Goal: Task Accomplishment & Management: Manage account settings

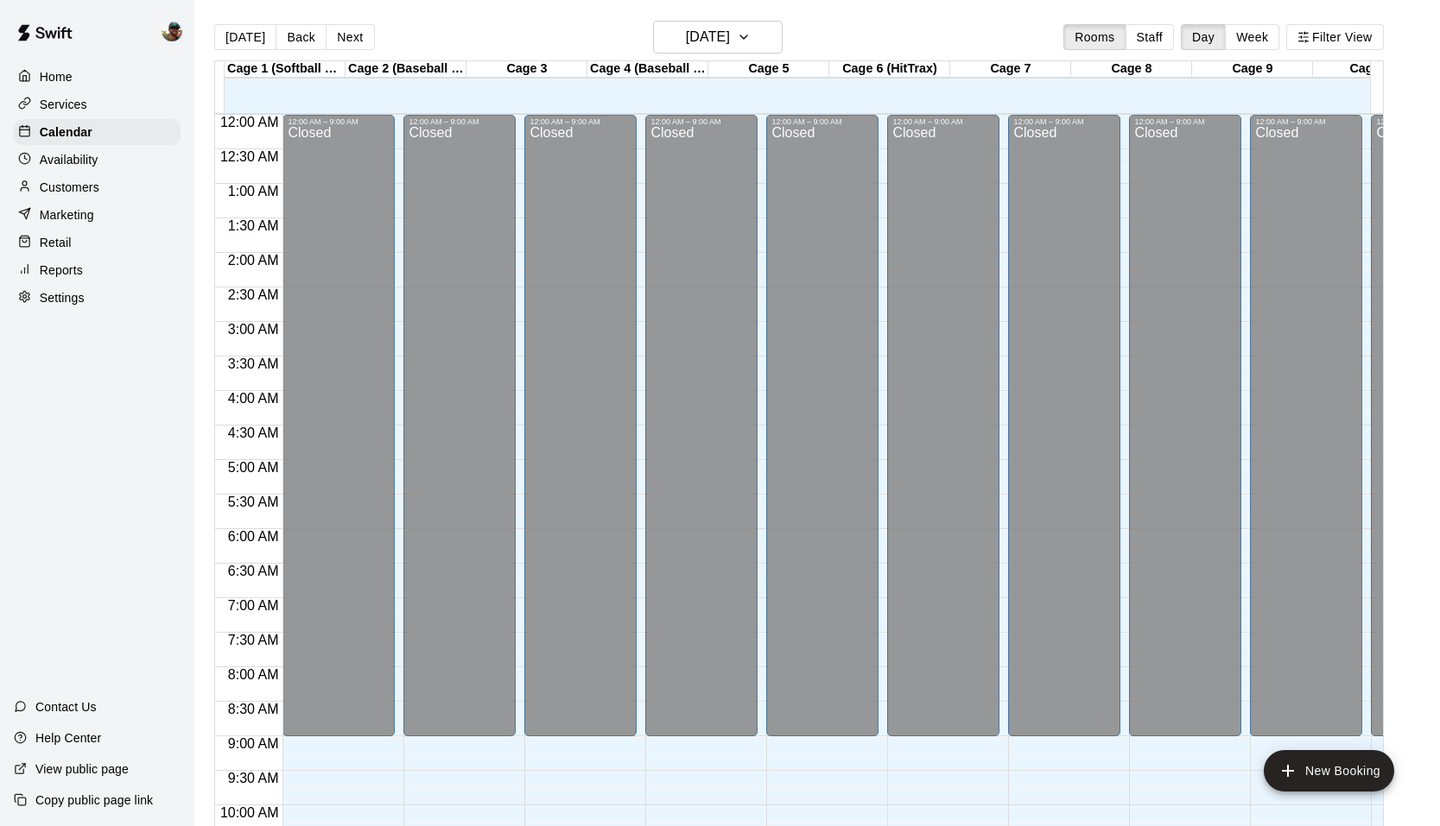
scroll to position [754, 0]
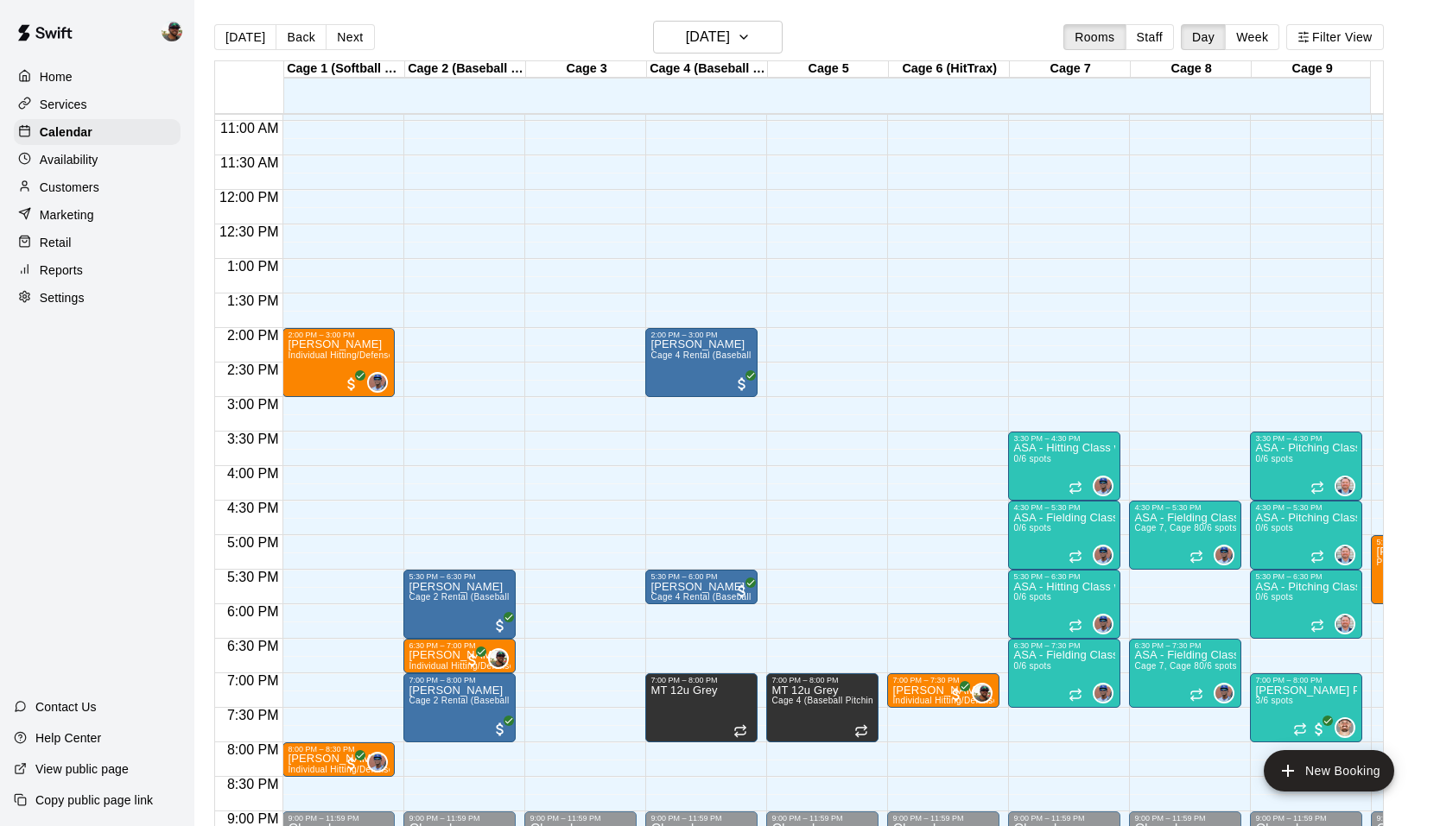
click at [88, 153] on p "Availability" at bounding box center [69, 159] width 59 height 17
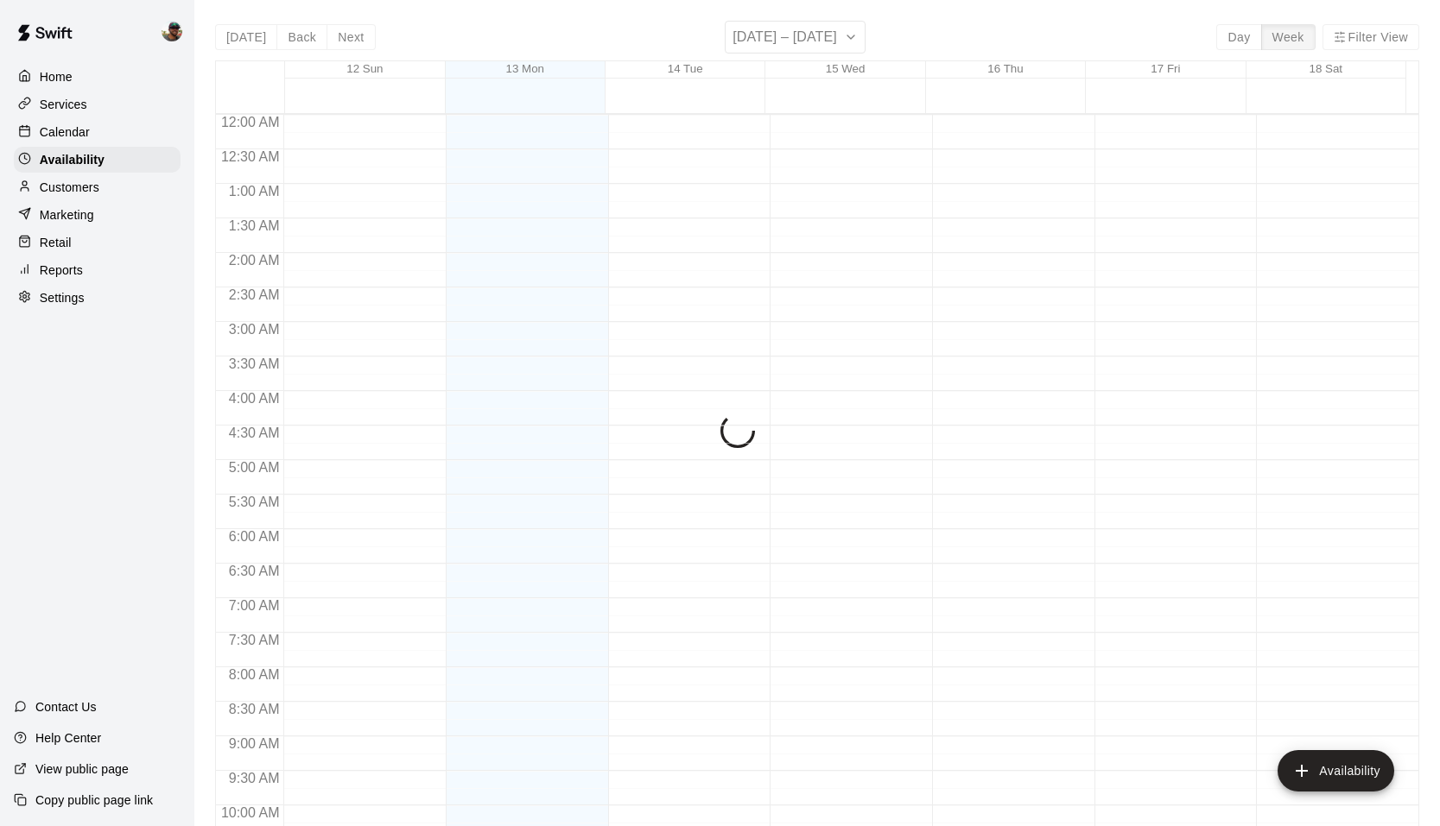
scroll to position [755, 0]
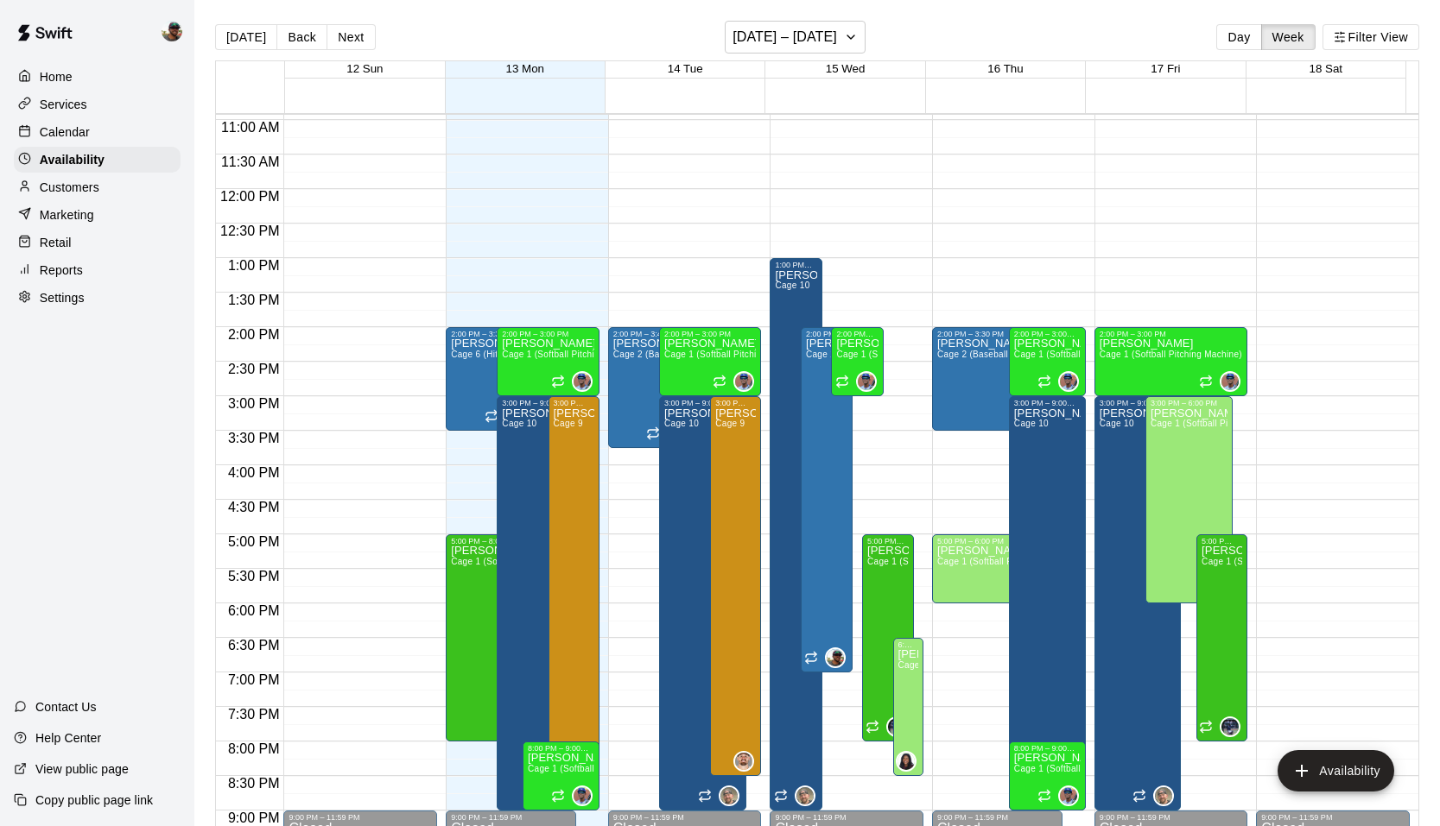
click at [64, 92] on div "Services" at bounding box center [97, 105] width 167 height 26
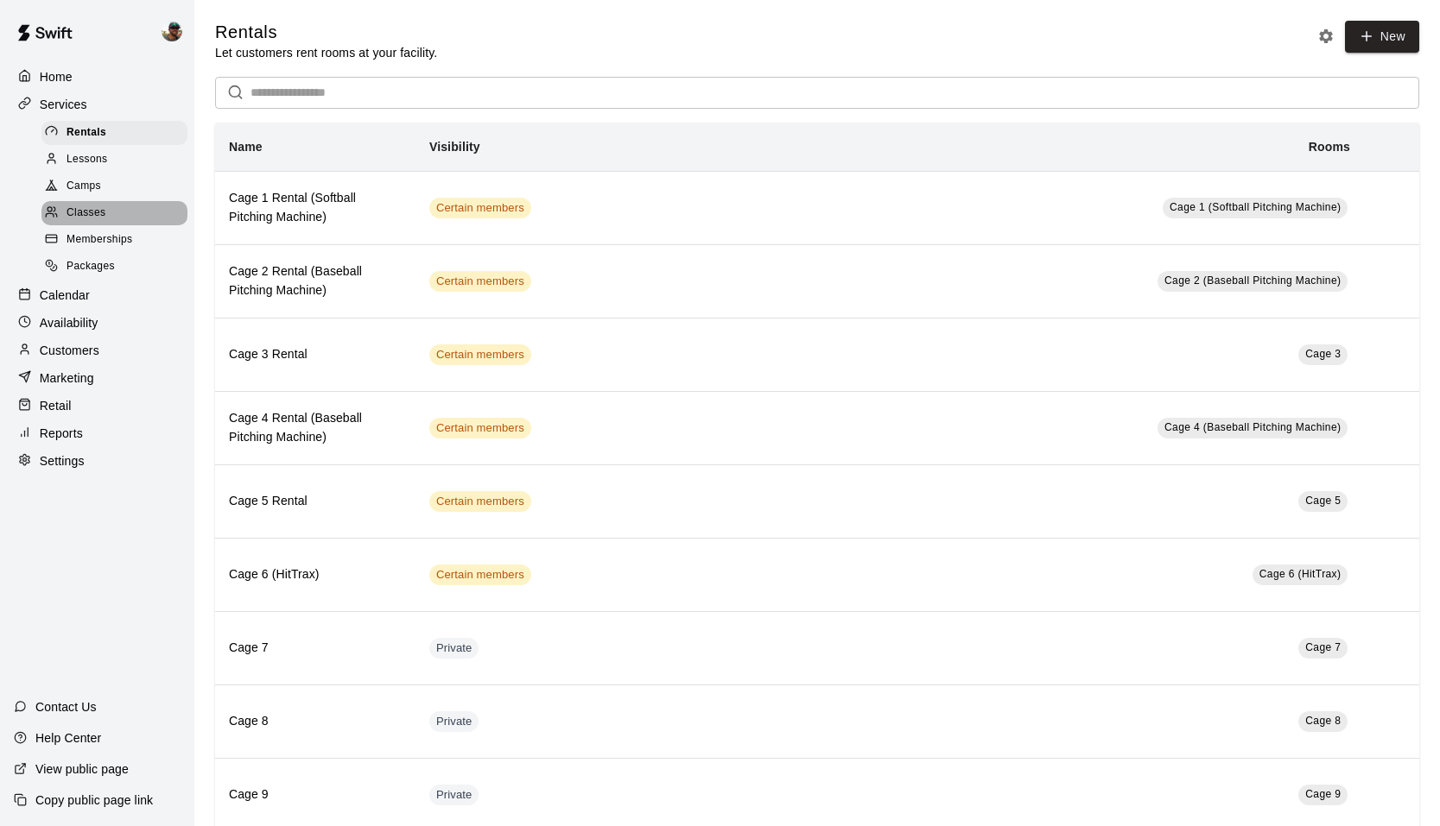
click at [98, 221] on span "Classes" at bounding box center [85, 213] width 39 height 17
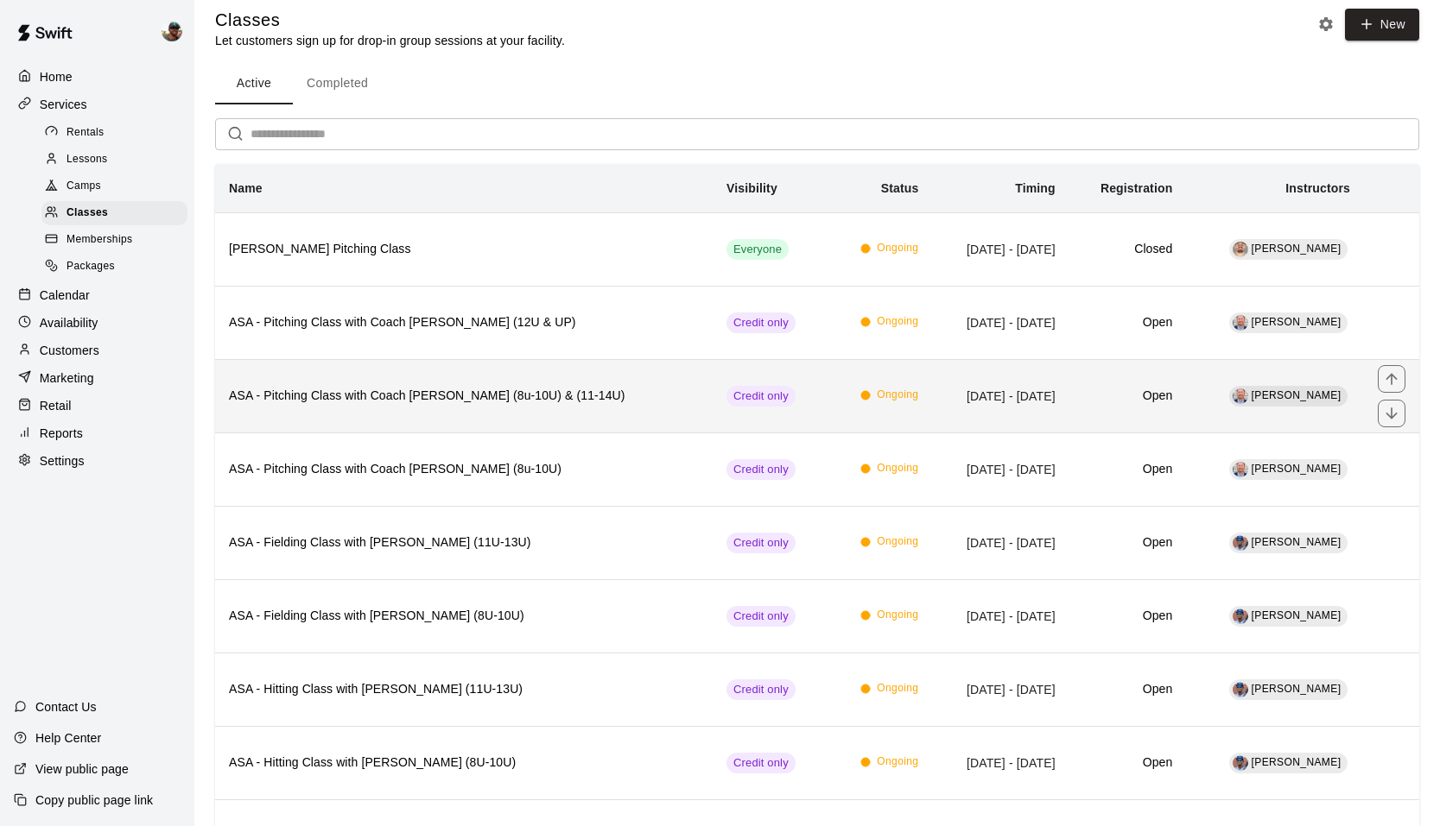
scroll to position [14, 0]
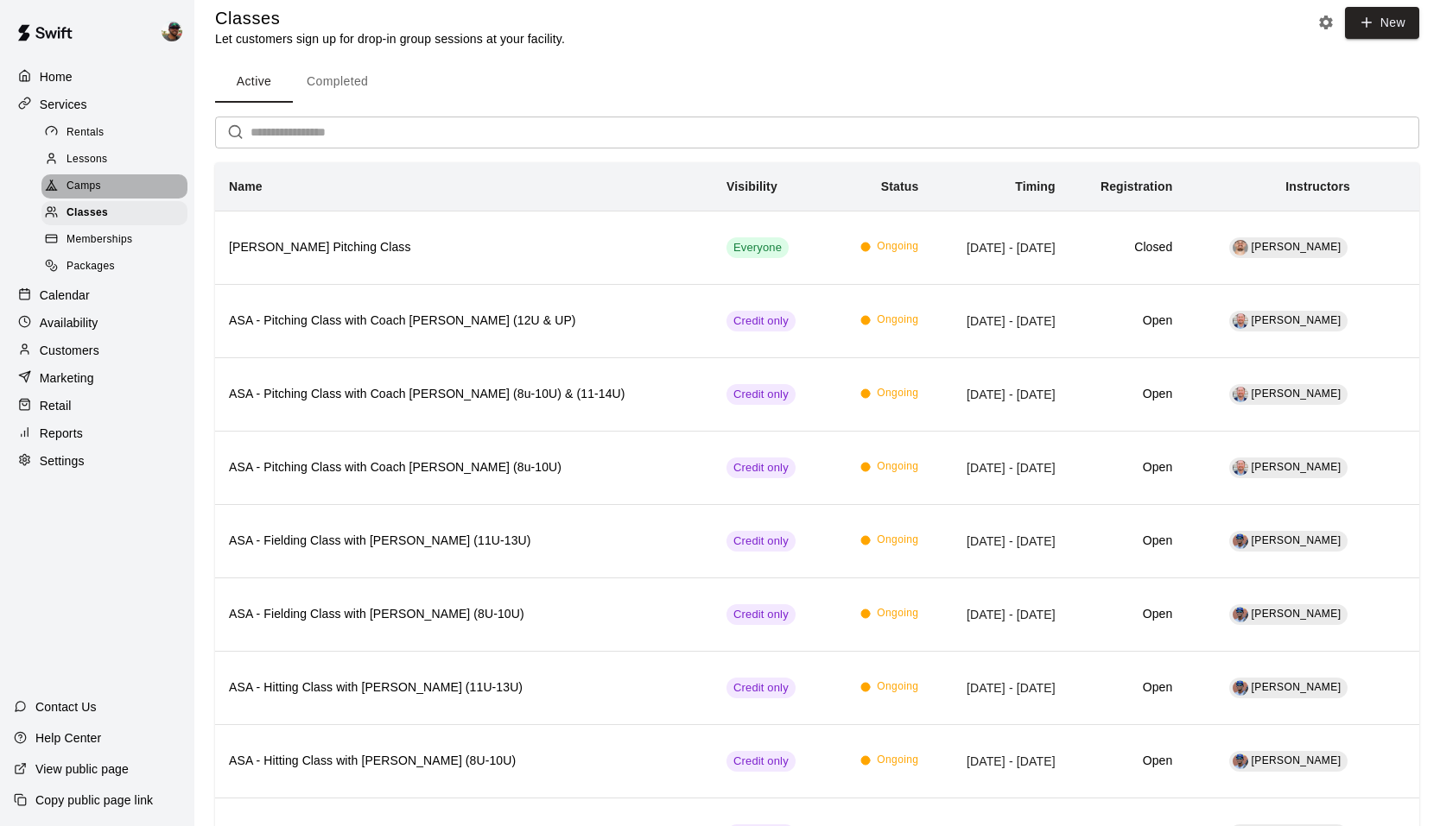
click at [116, 181] on div "Camps" at bounding box center [114, 186] width 146 height 24
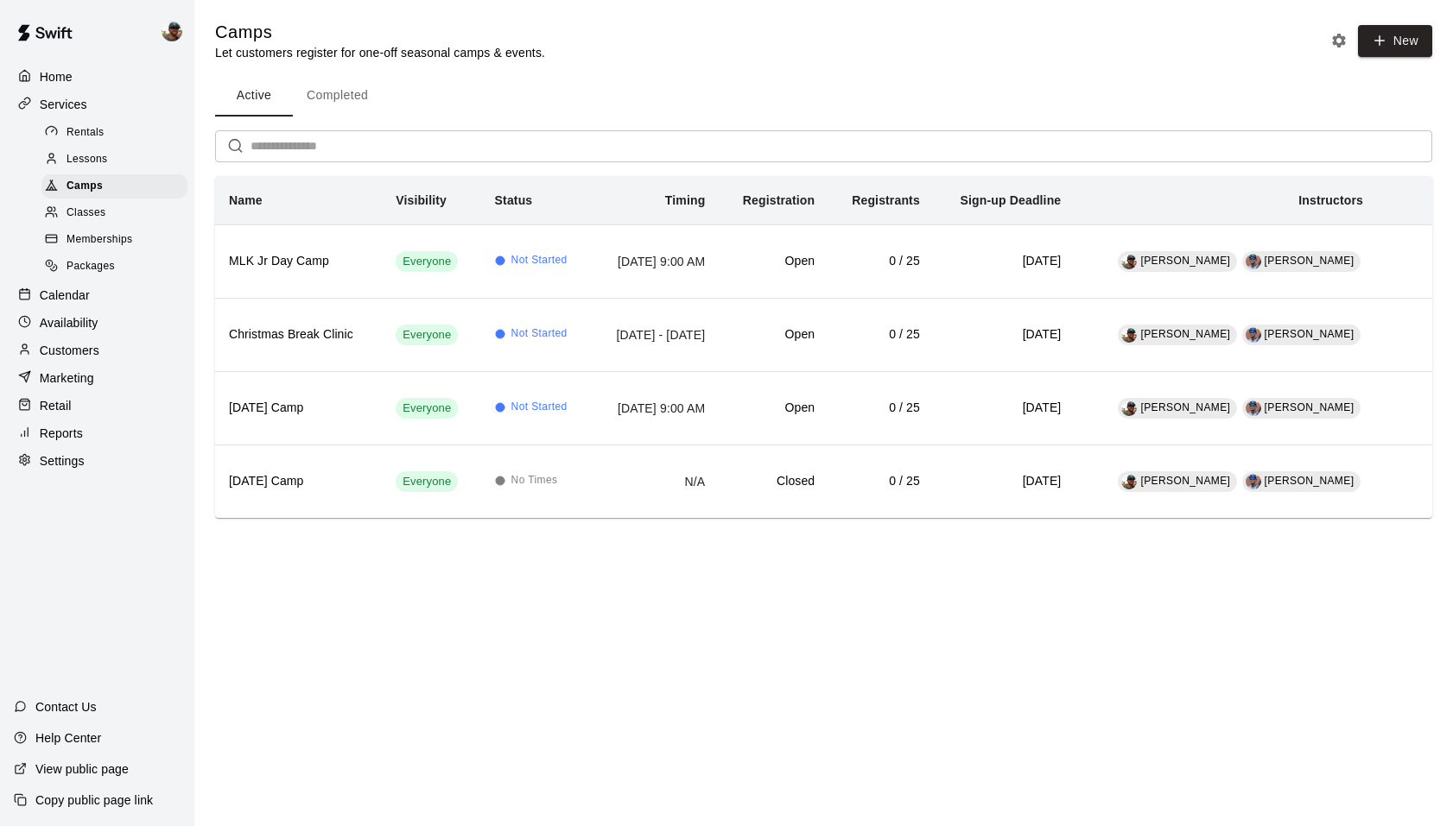
click at [116, 157] on div "Lessons" at bounding box center [114, 160] width 146 height 24
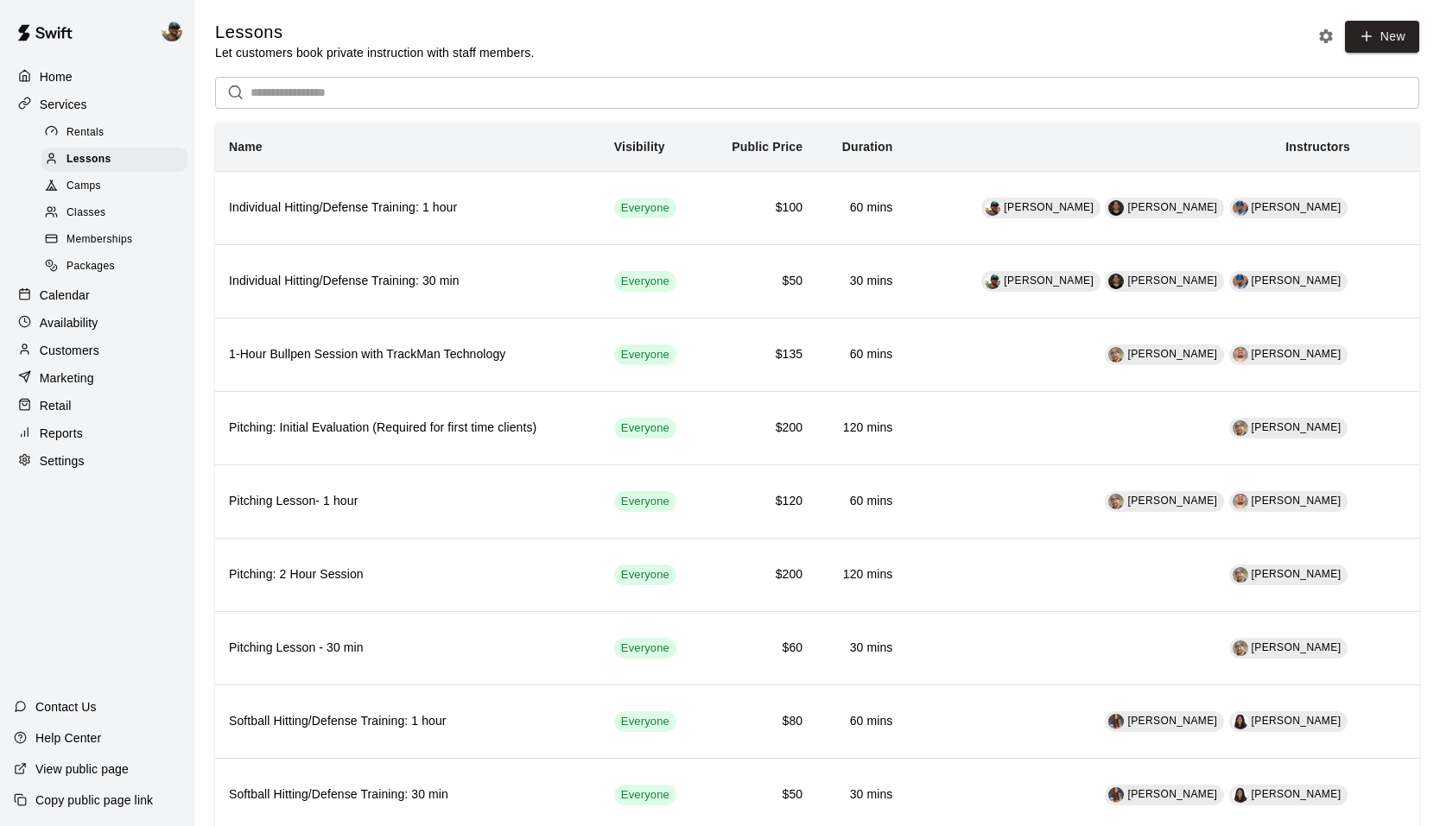
click at [98, 209] on span "Classes" at bounding box center [85, 213] width 39 height 17
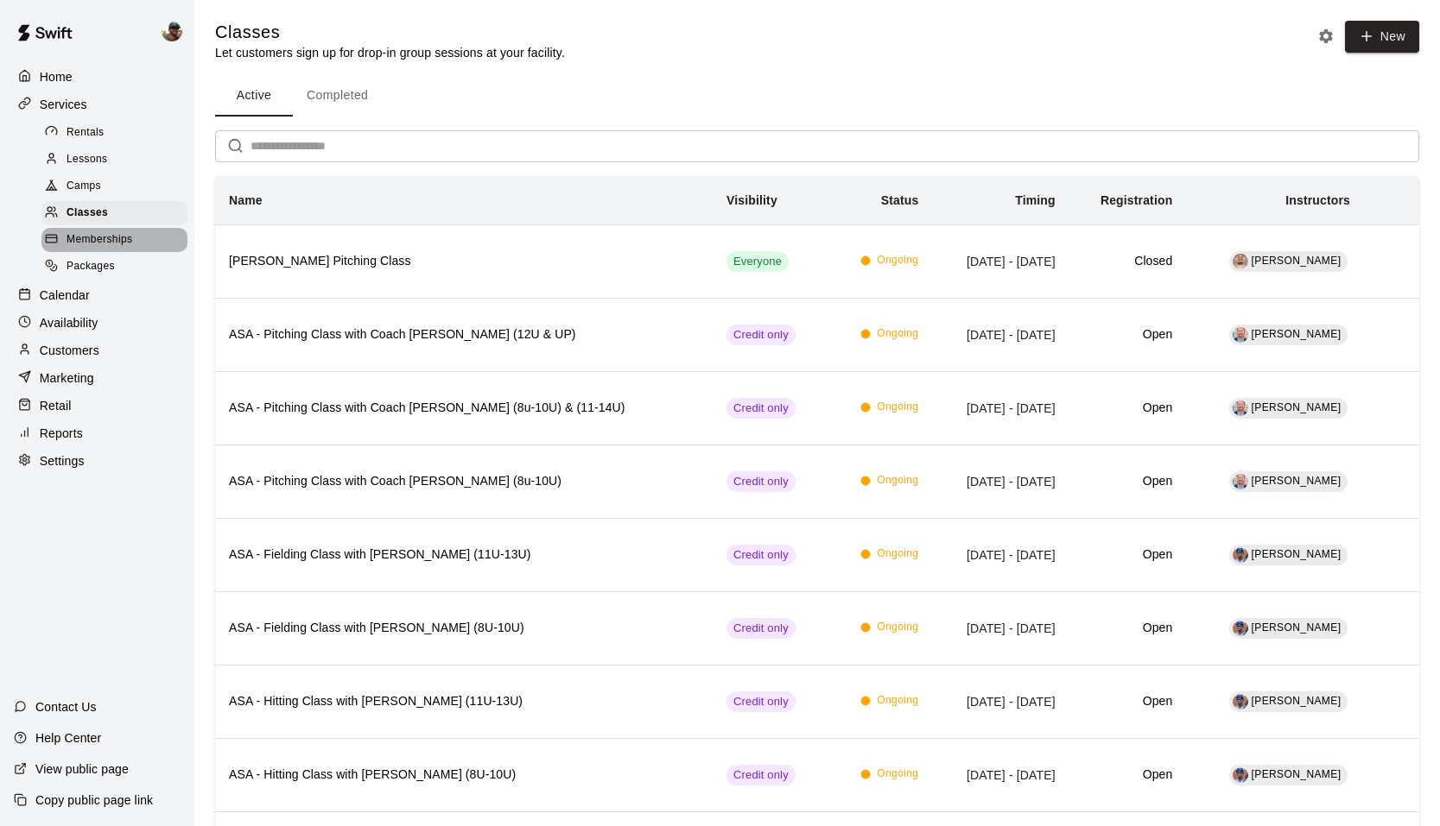
click at [106, 239] on span "Memberships" at bounding box center [99, 239] width 66 height 17
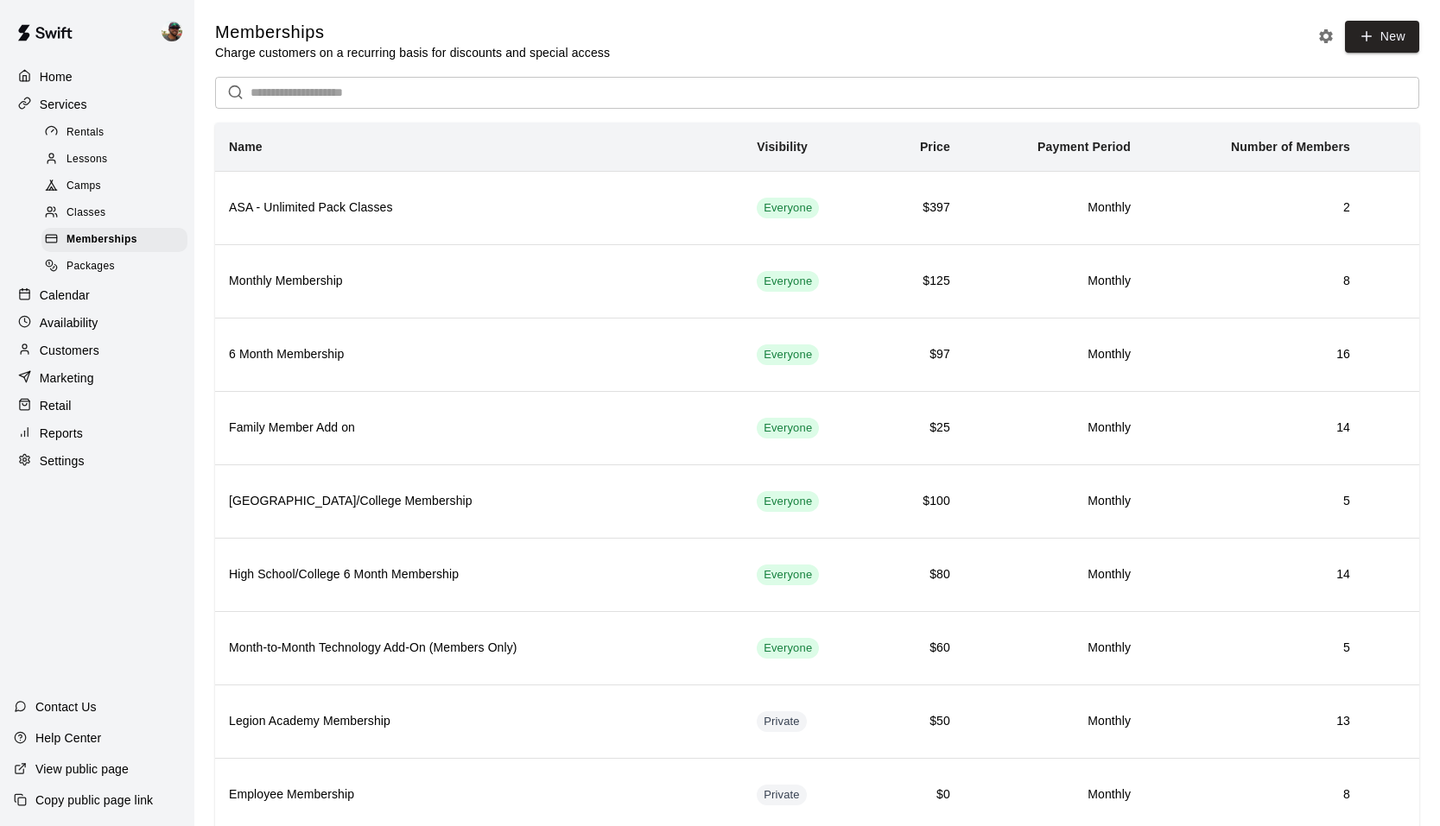
click at [76, 165] on span "Lessons" at bounding box center [86, 159] width 41 height 17
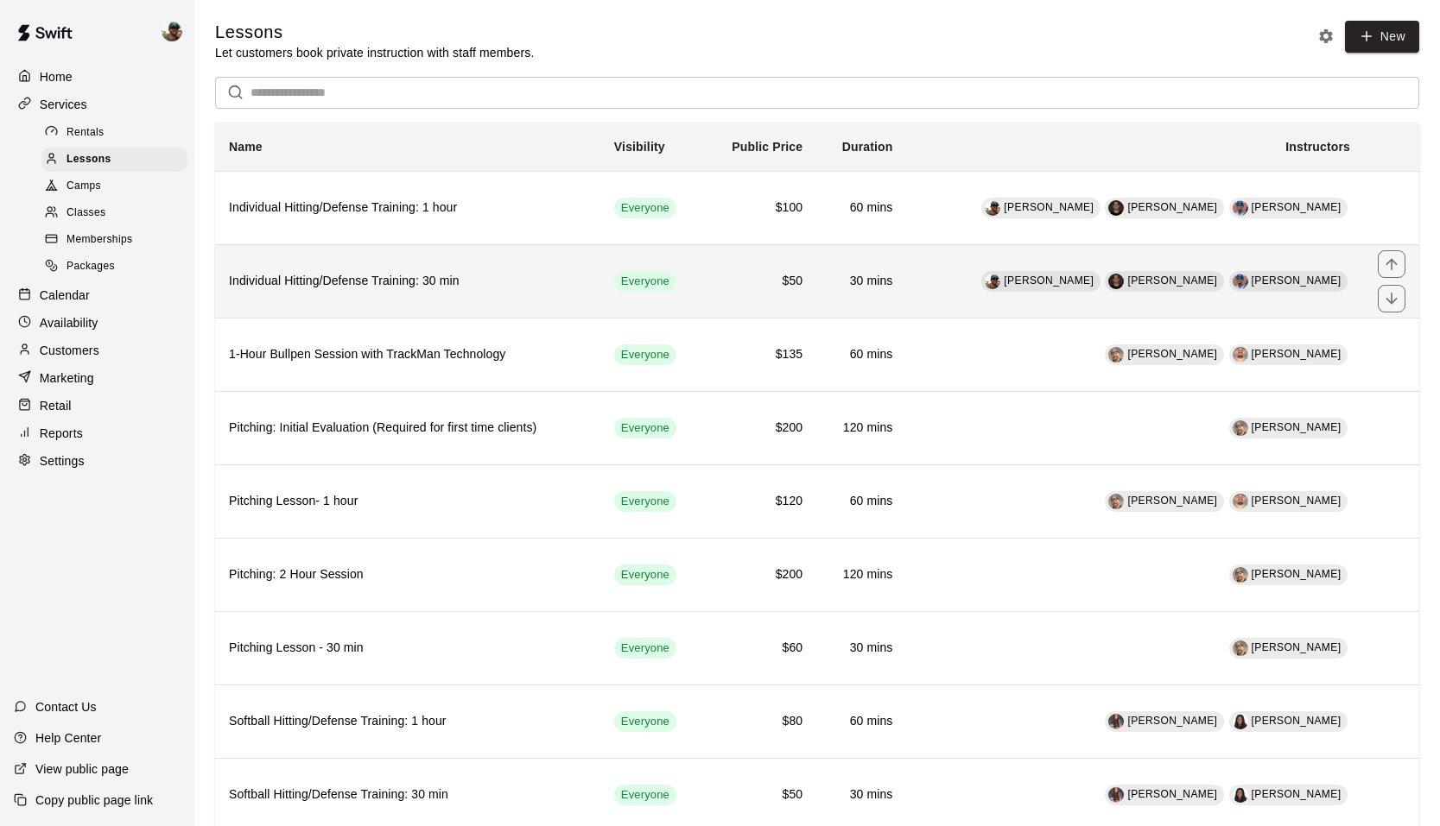
click at [396, 263] on th "Individual Hitting/Defense Training: 30 min" at bounding box center [407, 280] width 385 height 73
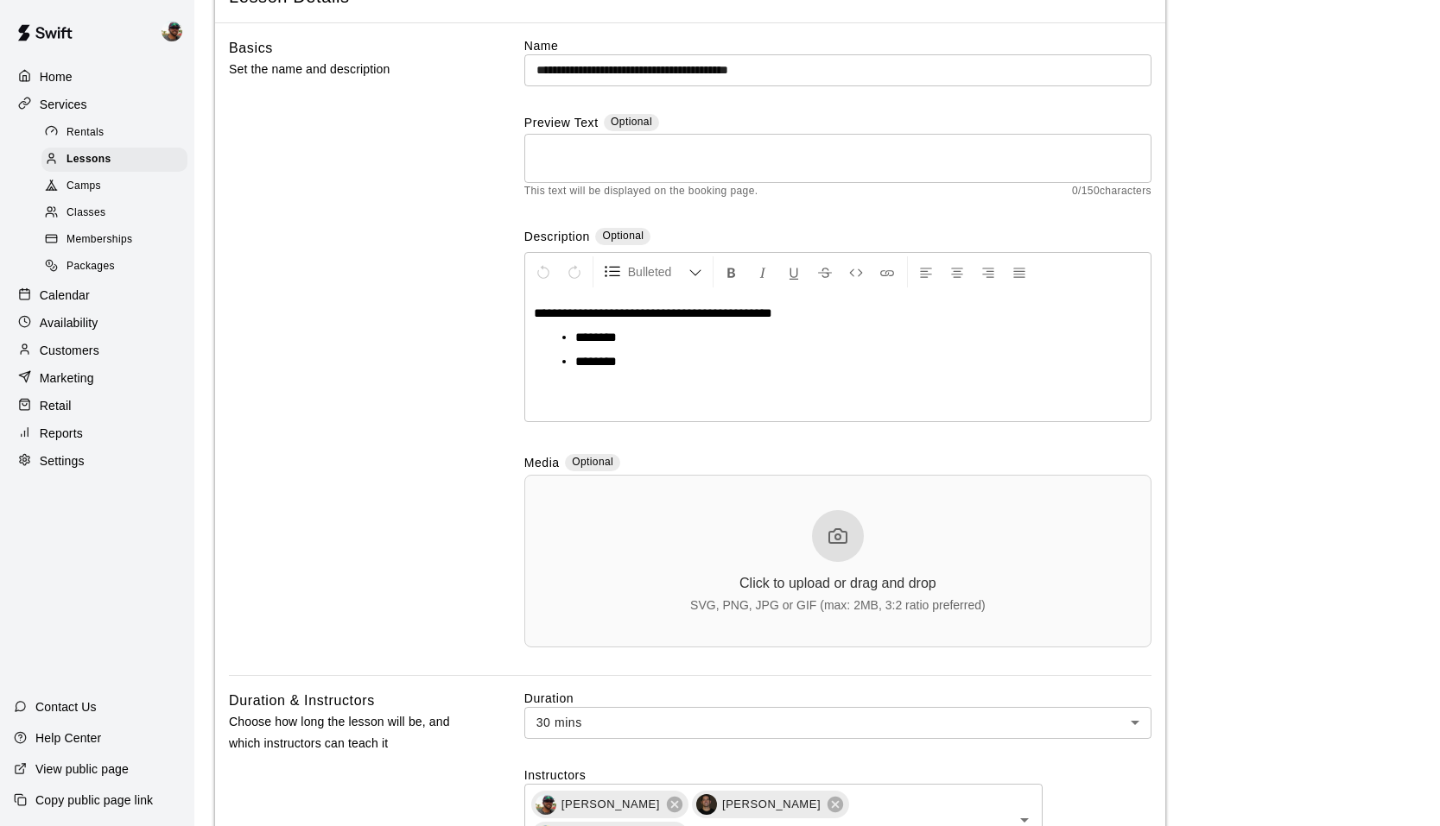
scroll to position [9, 0]
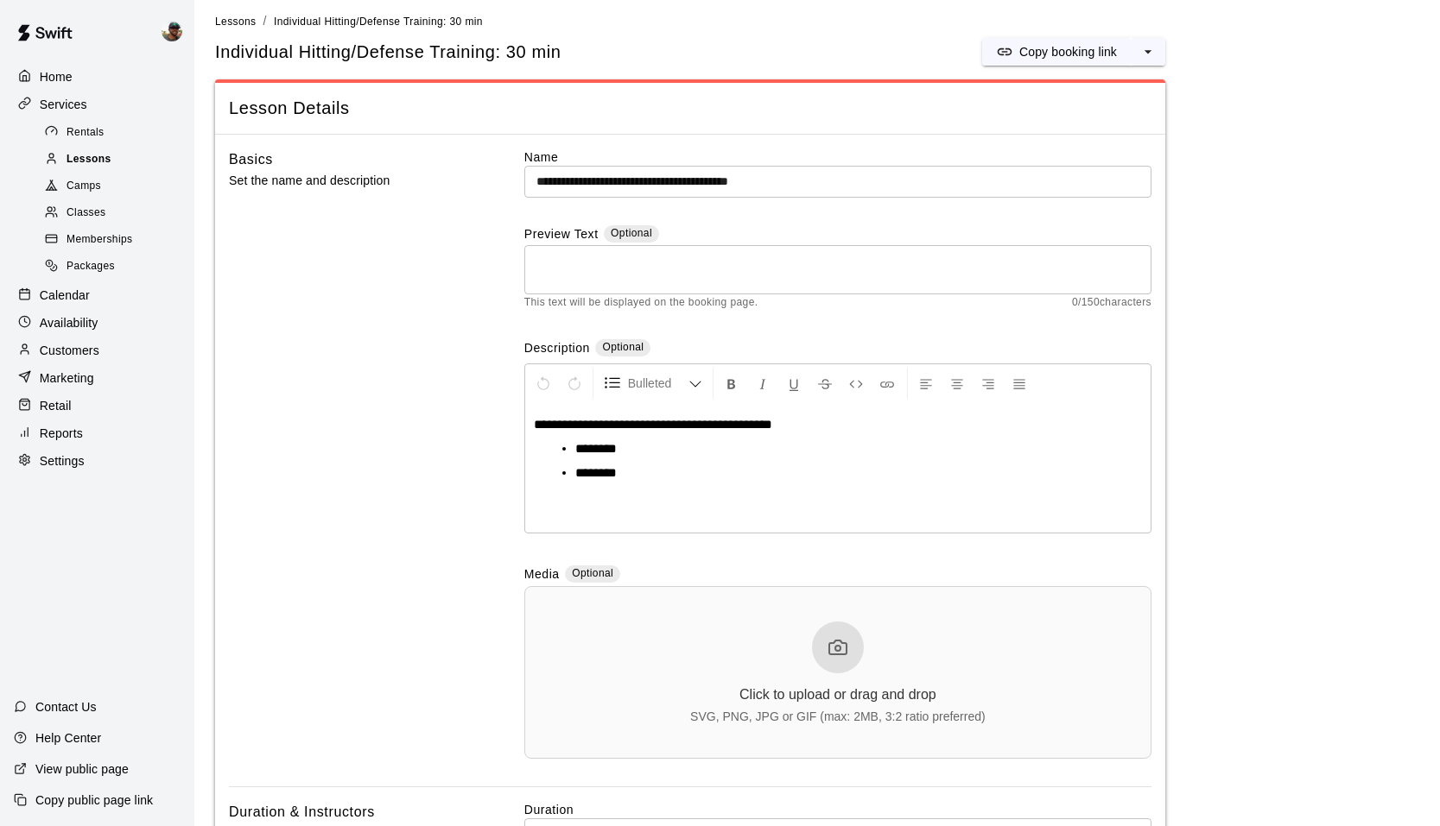
click at [100, 155] on span "Lessons" at bounding box center [88, 159] width 45 height 17
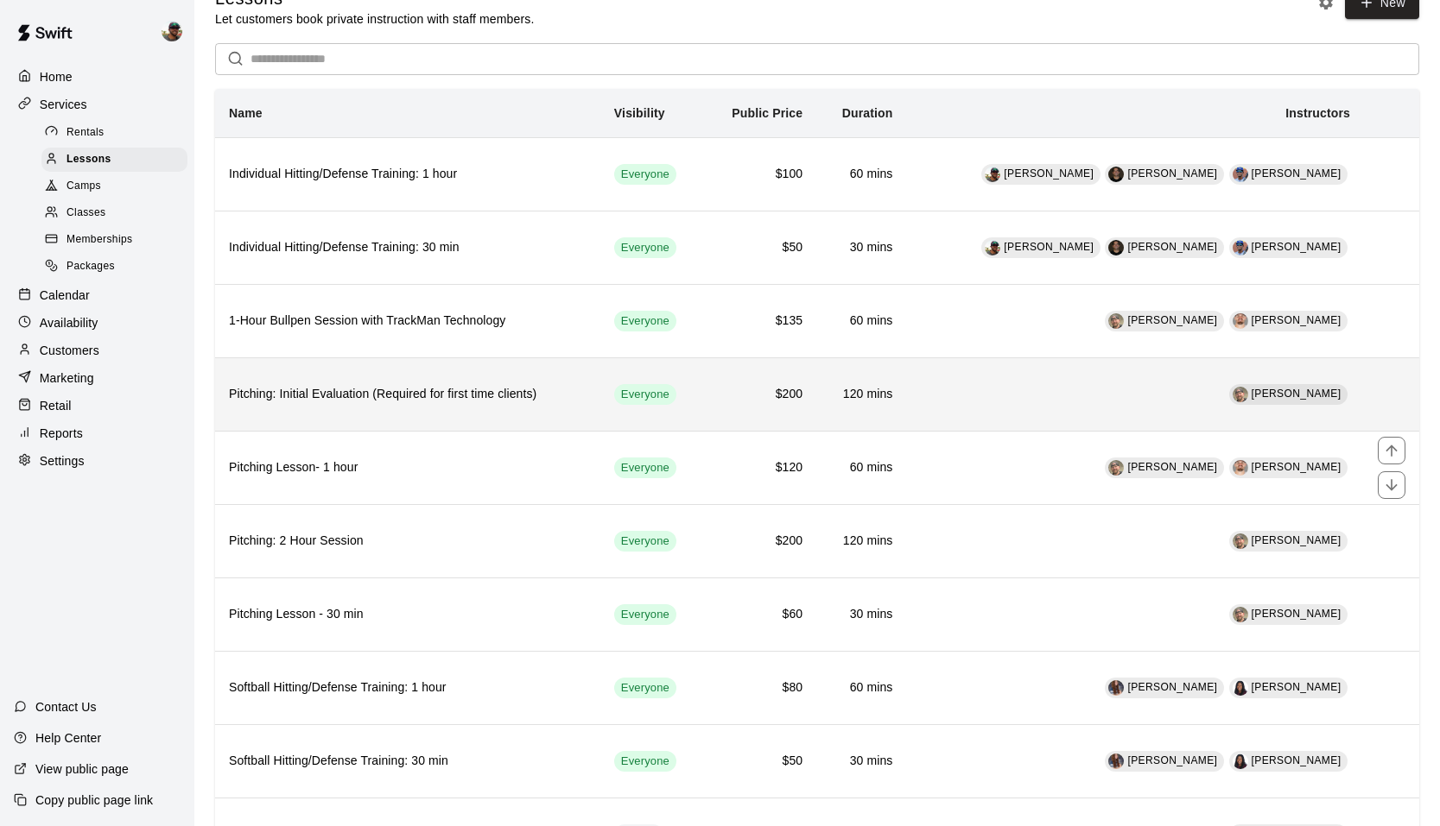
scroll to position [66, 0]
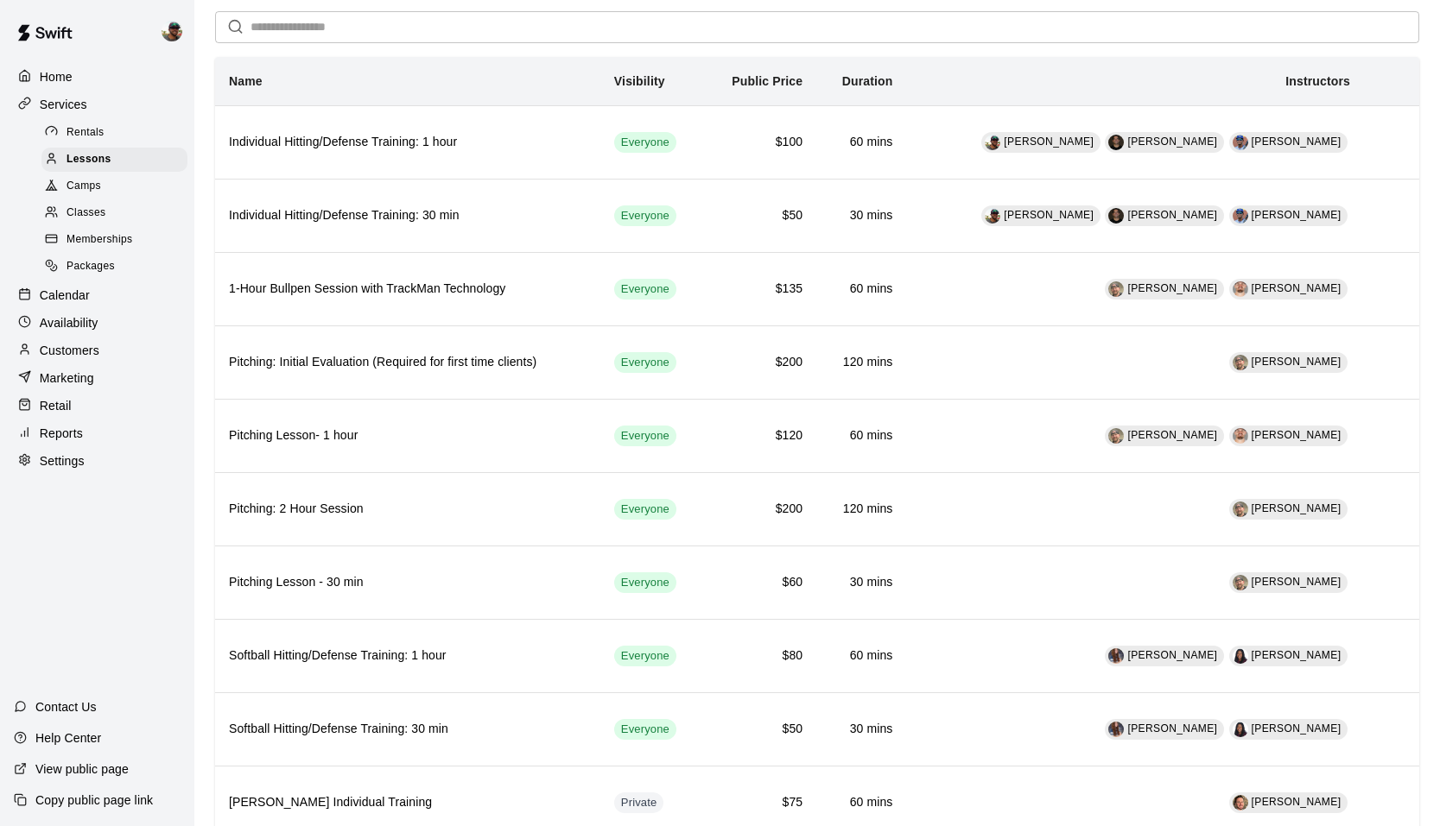
click at [98, 801] on p "Copy public page link" at bounding box center [93, 800] width 117 height 17
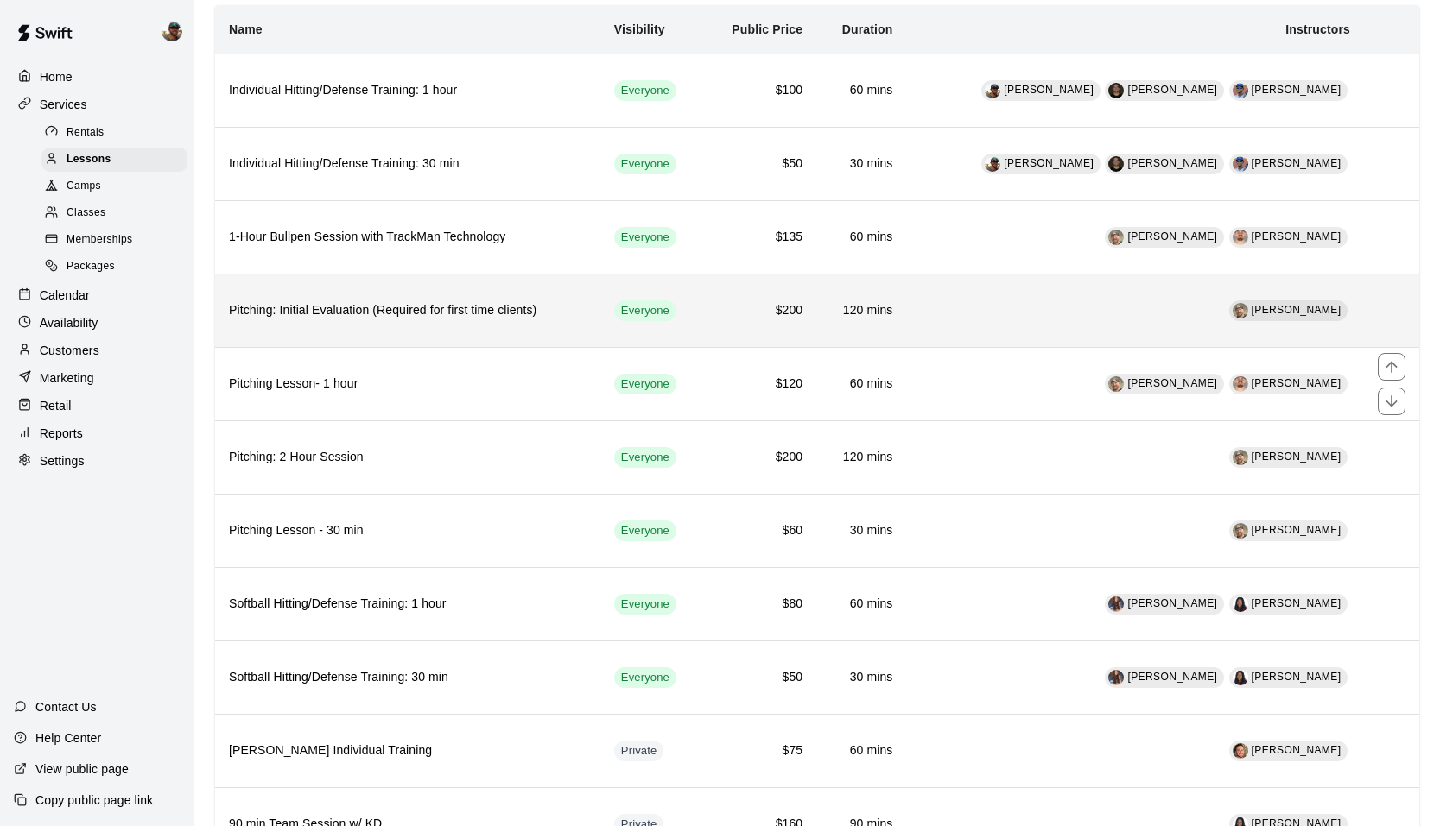
scroll to position [137, 0]
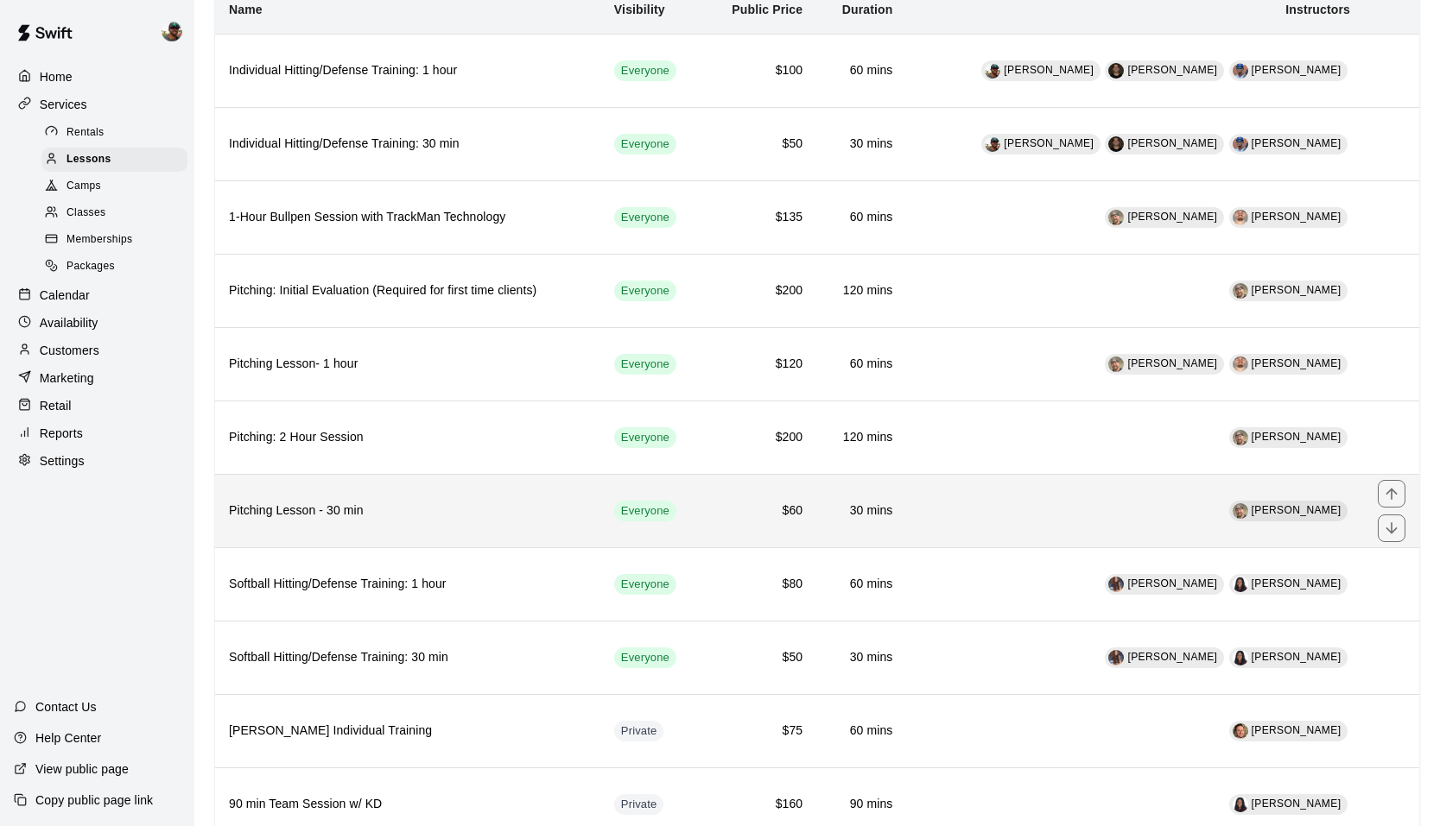
click at [555, 502] on th "Pitching Lesson - 30 min" at bounding box center [407, 510] width 385 height 73
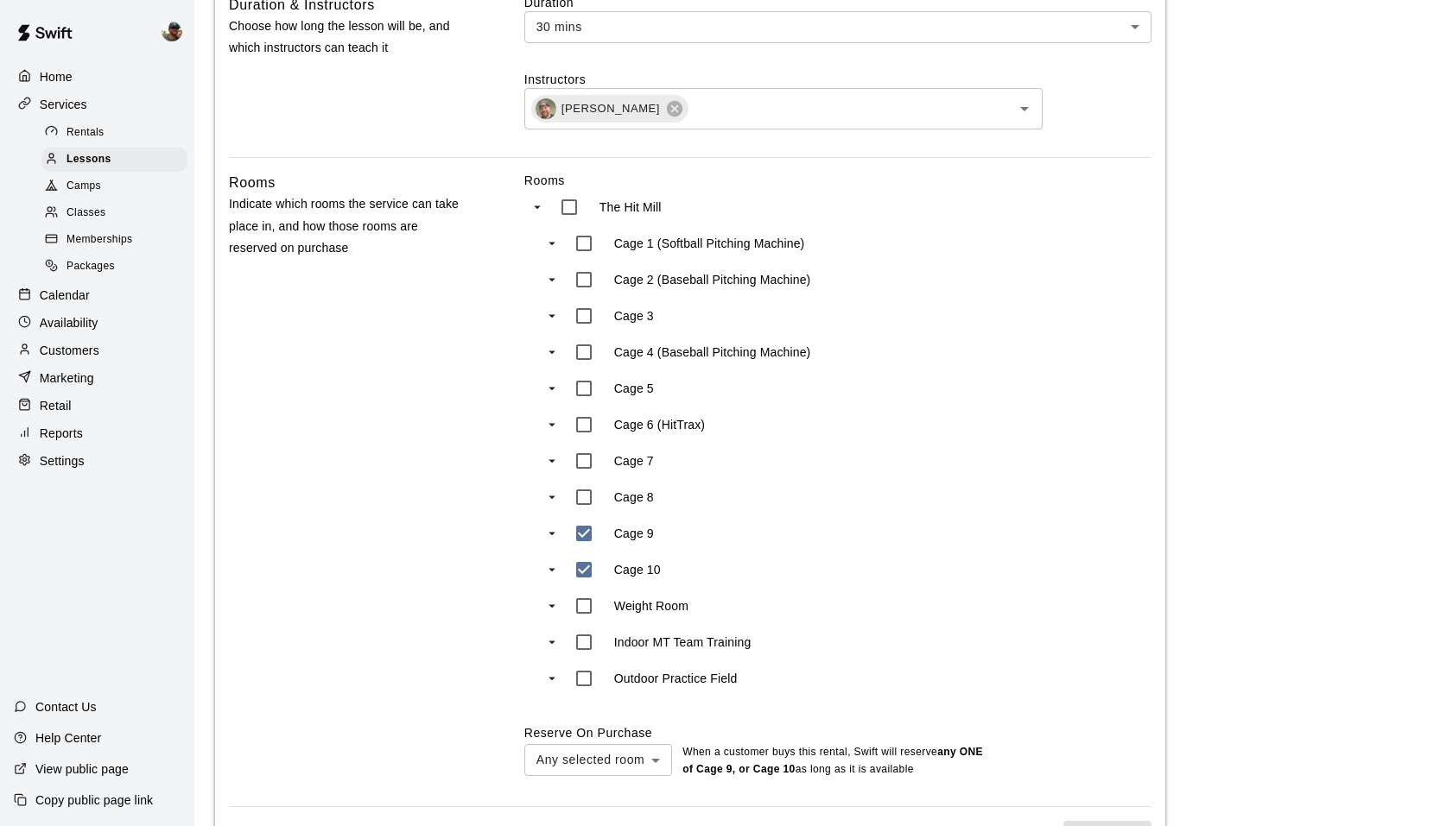
scroll to position [865, 0]
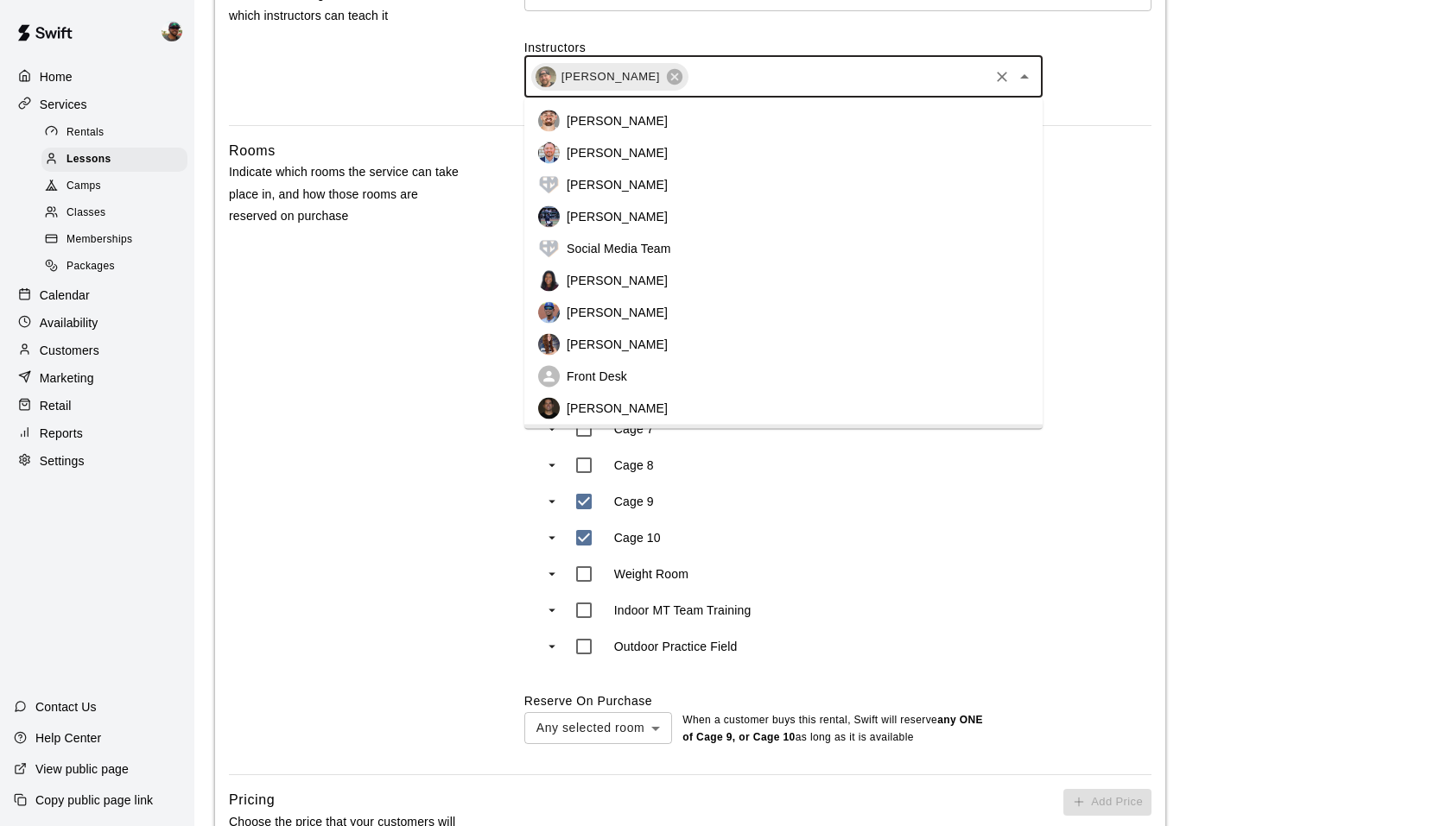
click at [877, 79] on input "text" at bounding box center [838, 77] width 296 height 22
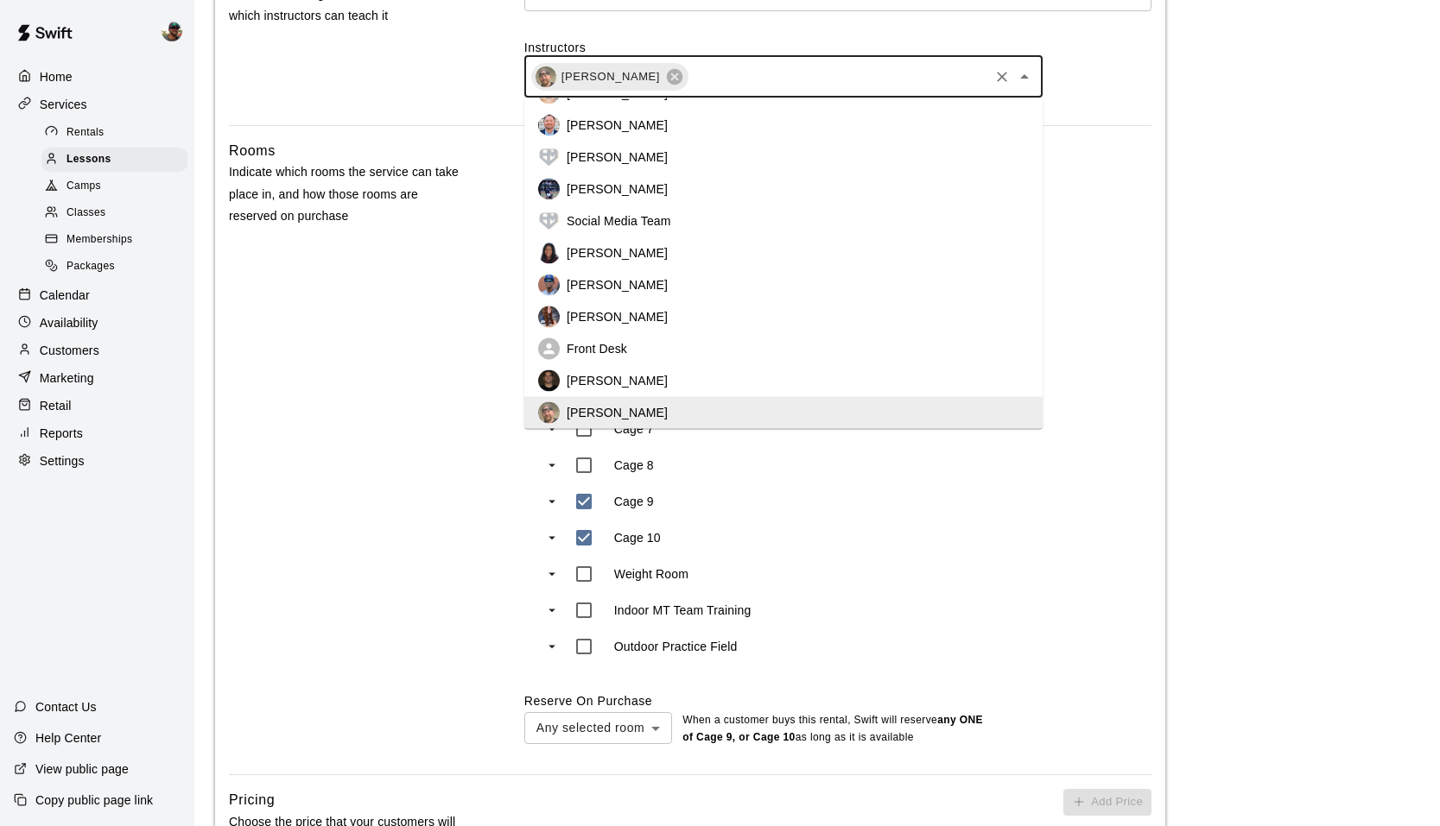
scroll to position [0, 0]
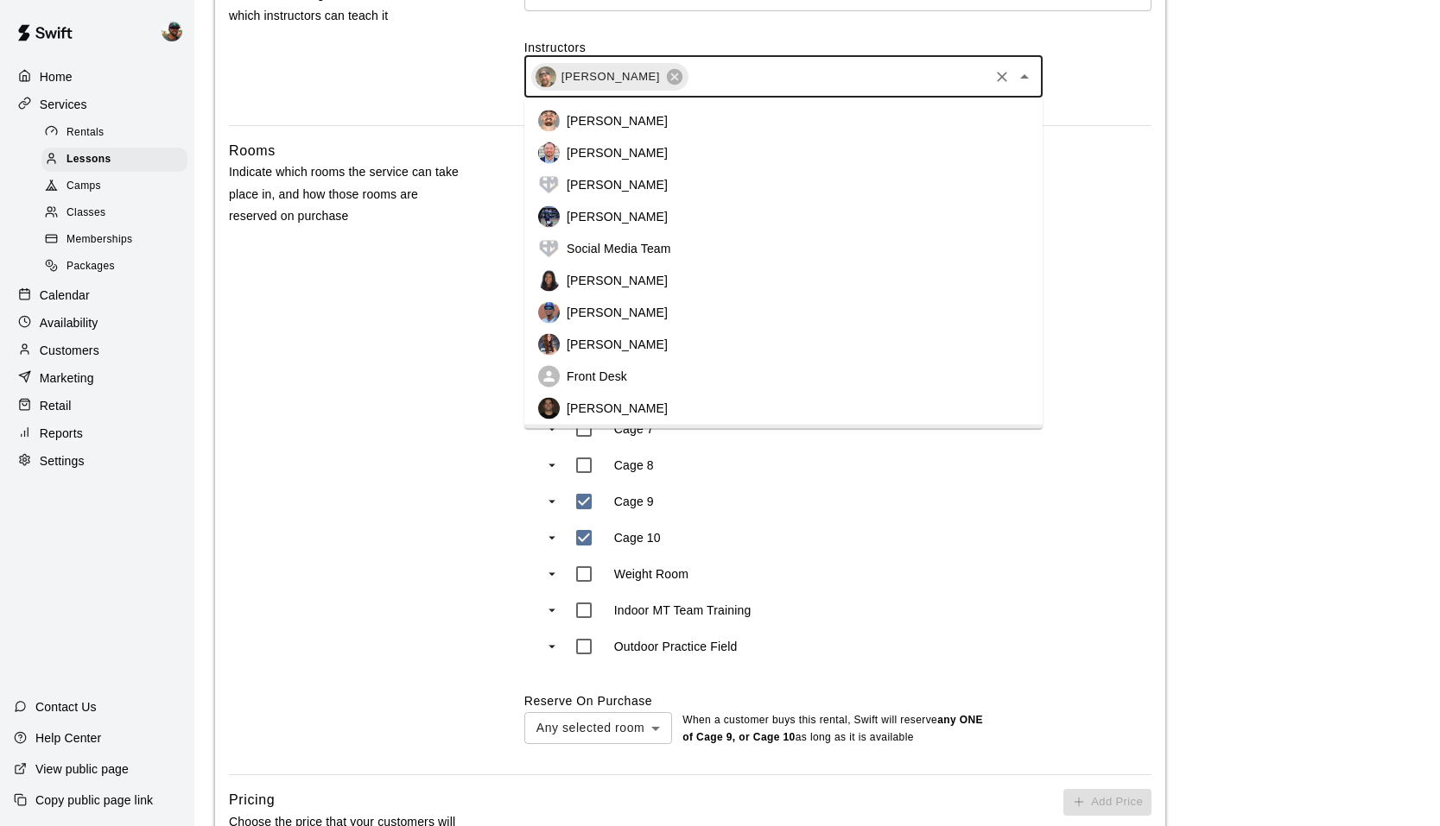
click at [627, 117] on p "[PERSON_NAME]" at bounding box center [617, 120] width 101 height 17
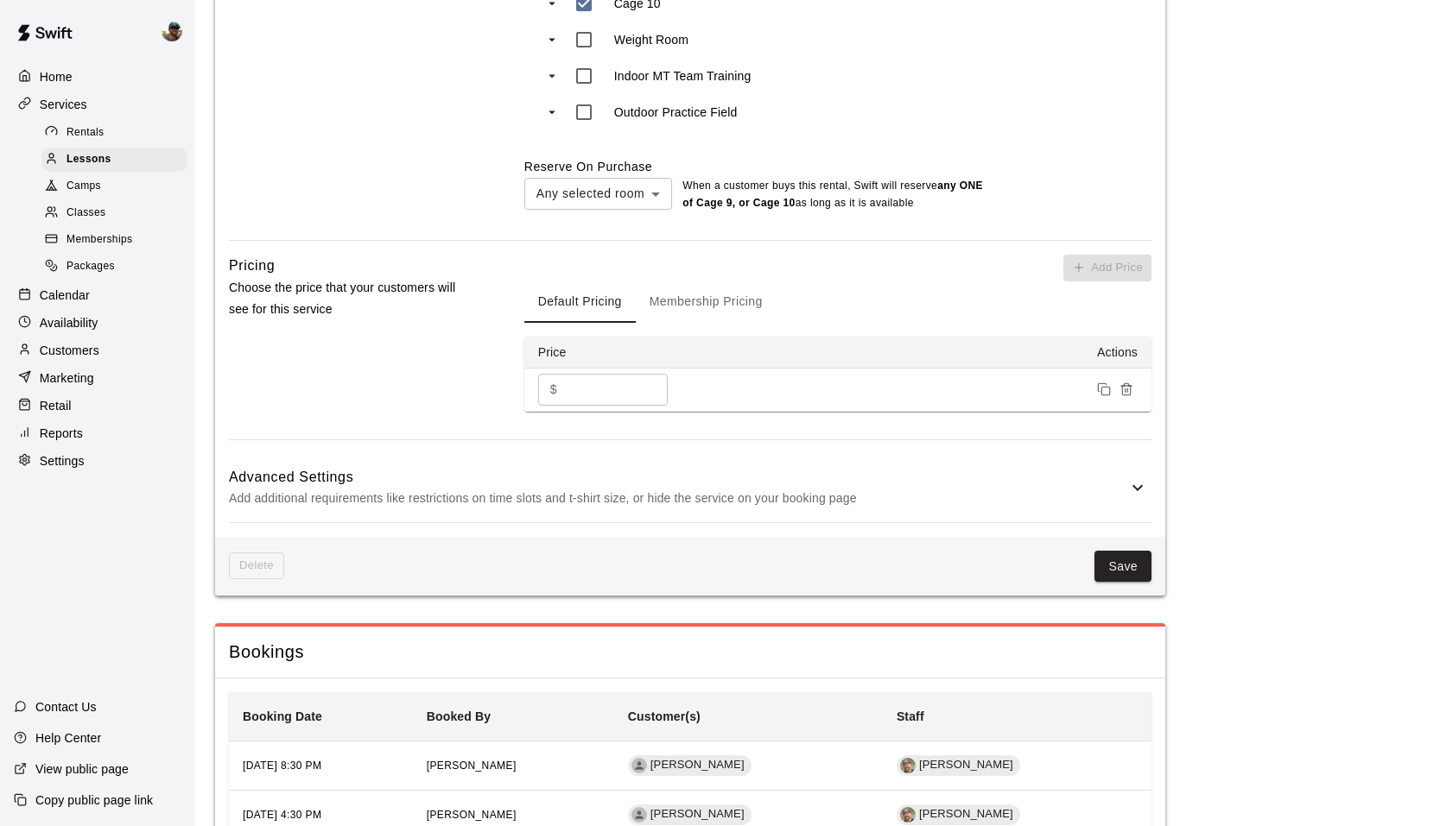
scroll to position [1688, 0]
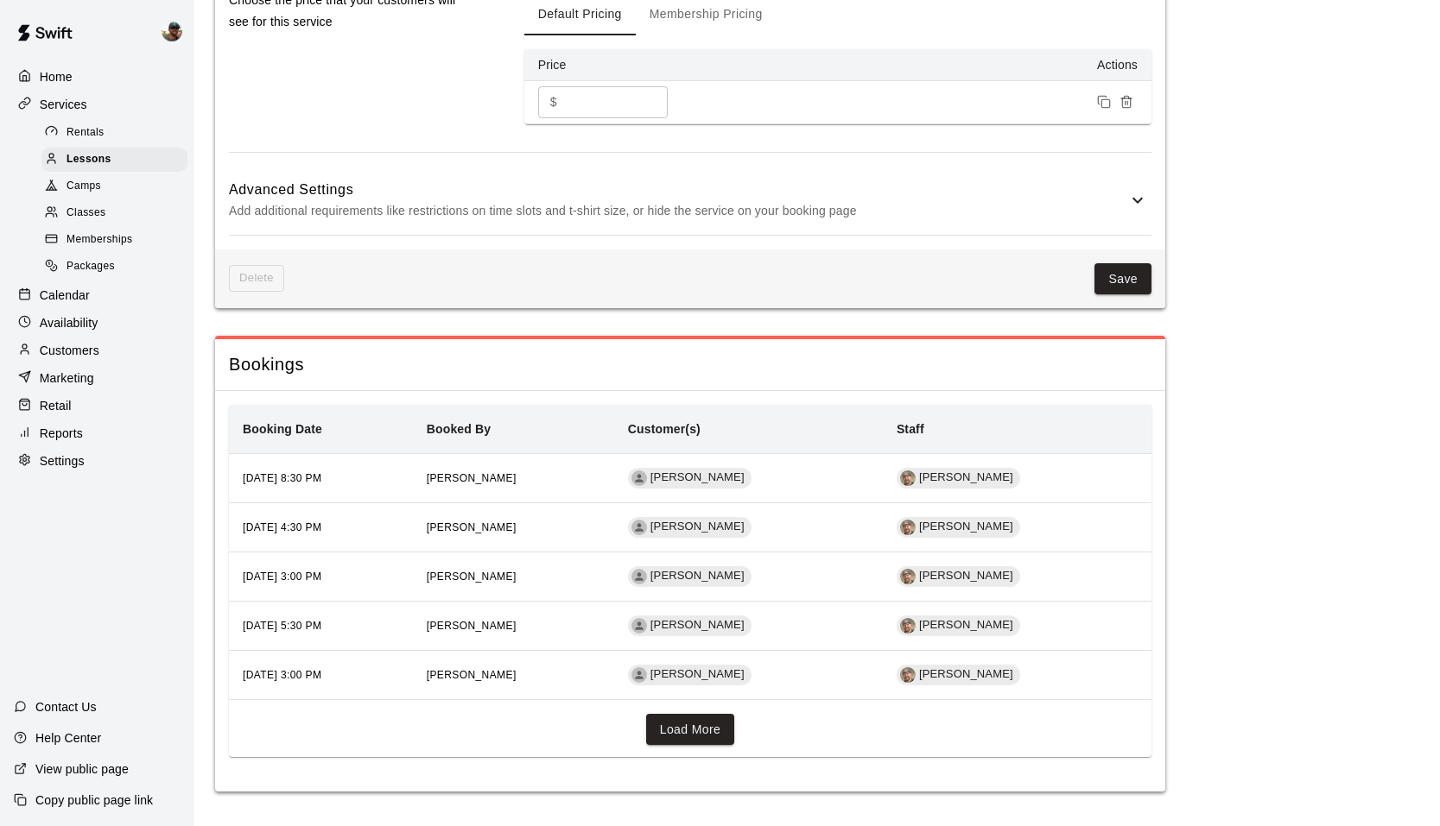
click at [1119, 259] on div "Delete Save" at bounding box center [690, 280] width 950 height 60
click at [1113, 284] on button "Save" at bounding box center [1122, 279] width 57 height 32
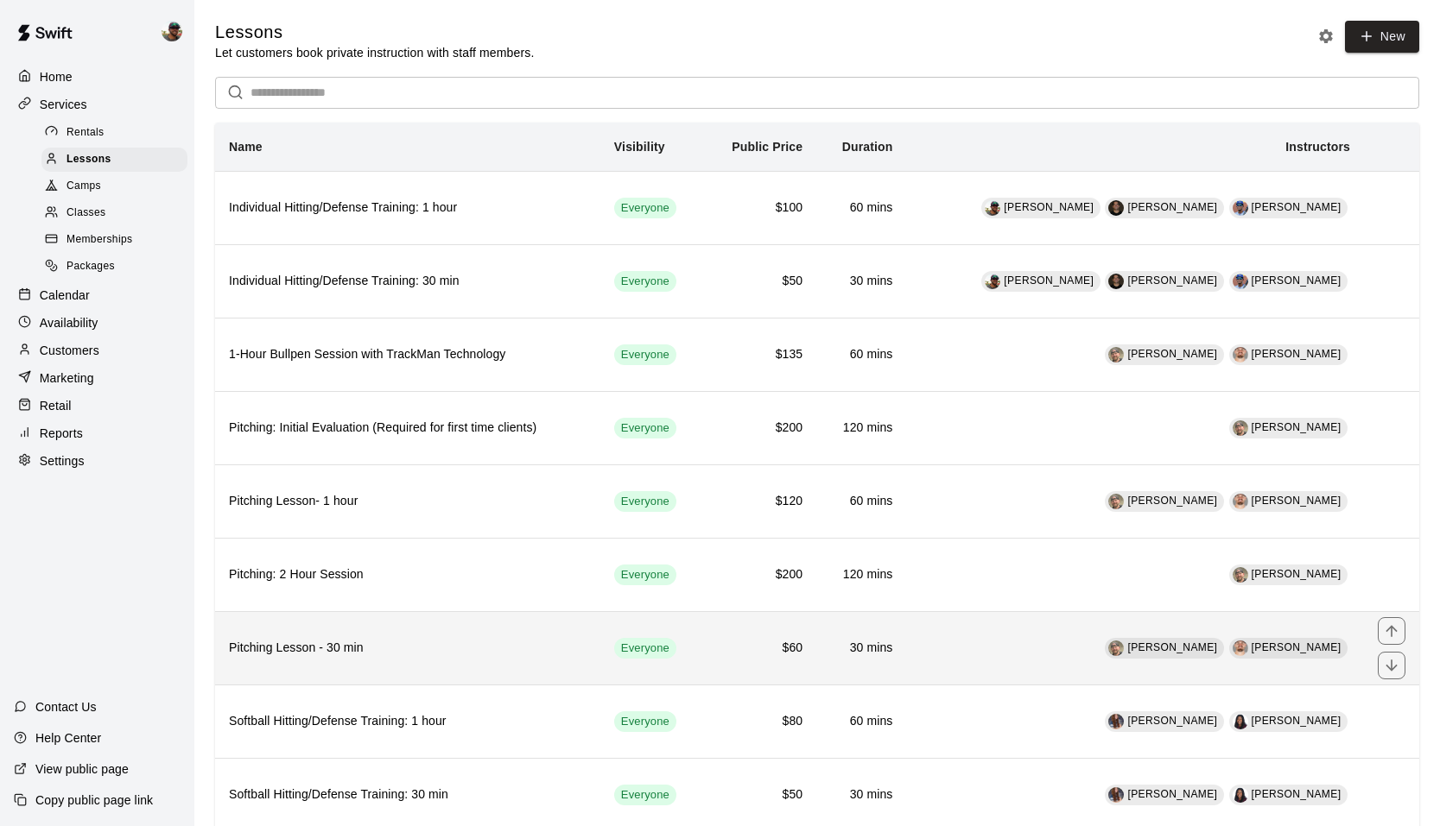
click at [398, 655] on h6 "Pitching Lesson - 30 min" at bounding box center [408, 648] width 358 height 19
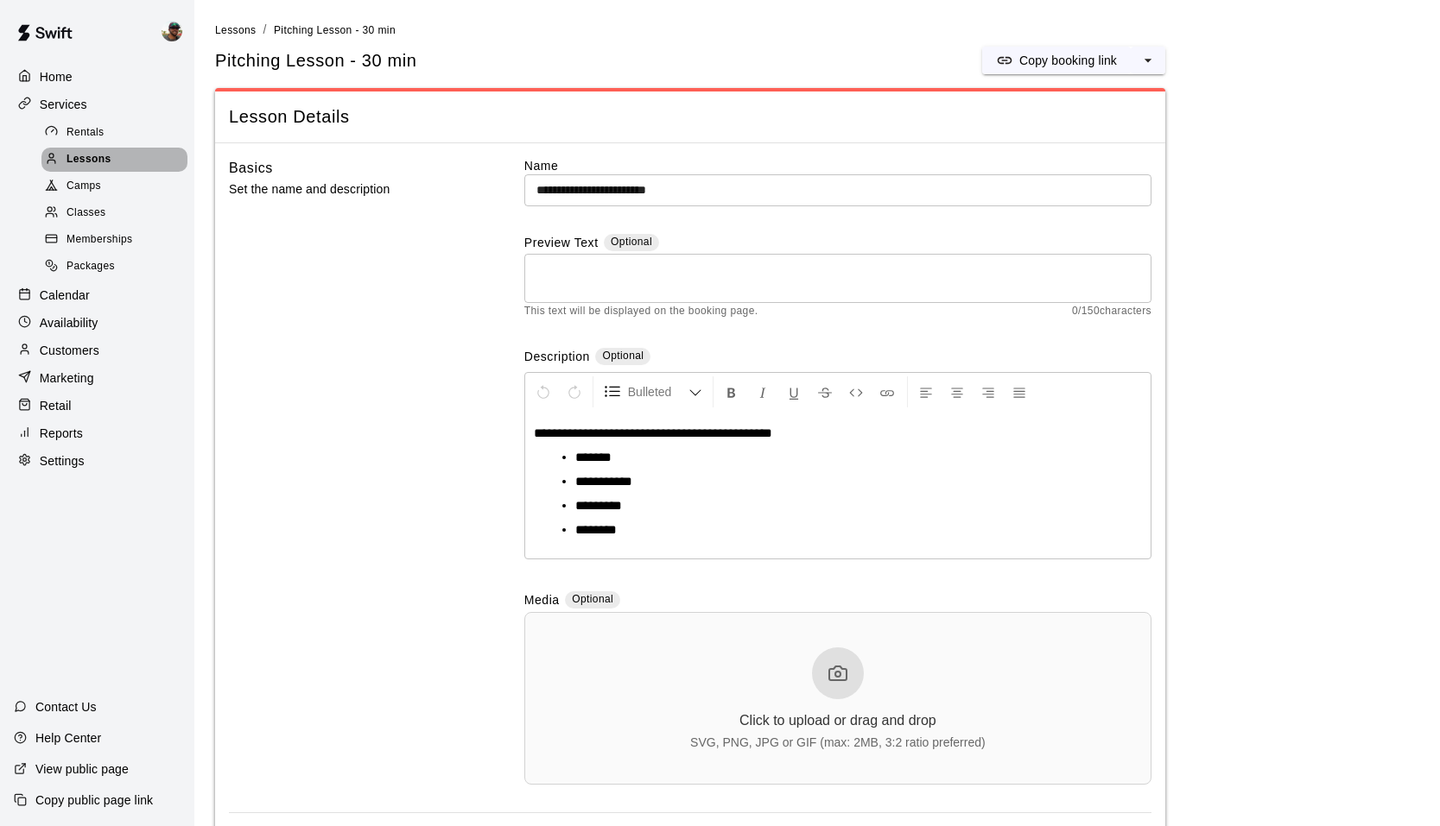
click at [100, 154] on span "Lessons" at bounding box center [88, 159] width 45 height 17
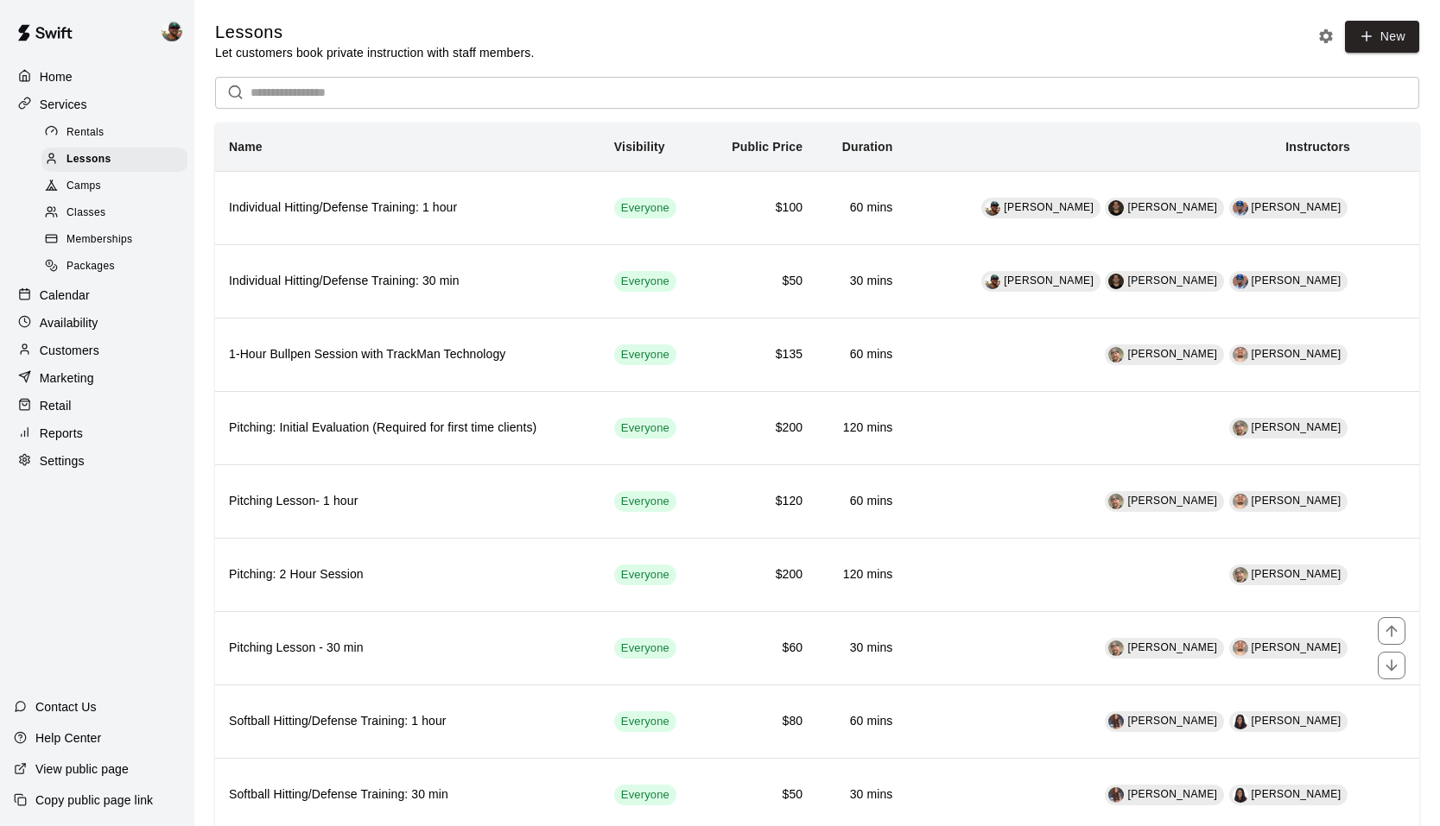
scroll to position [348, 0]
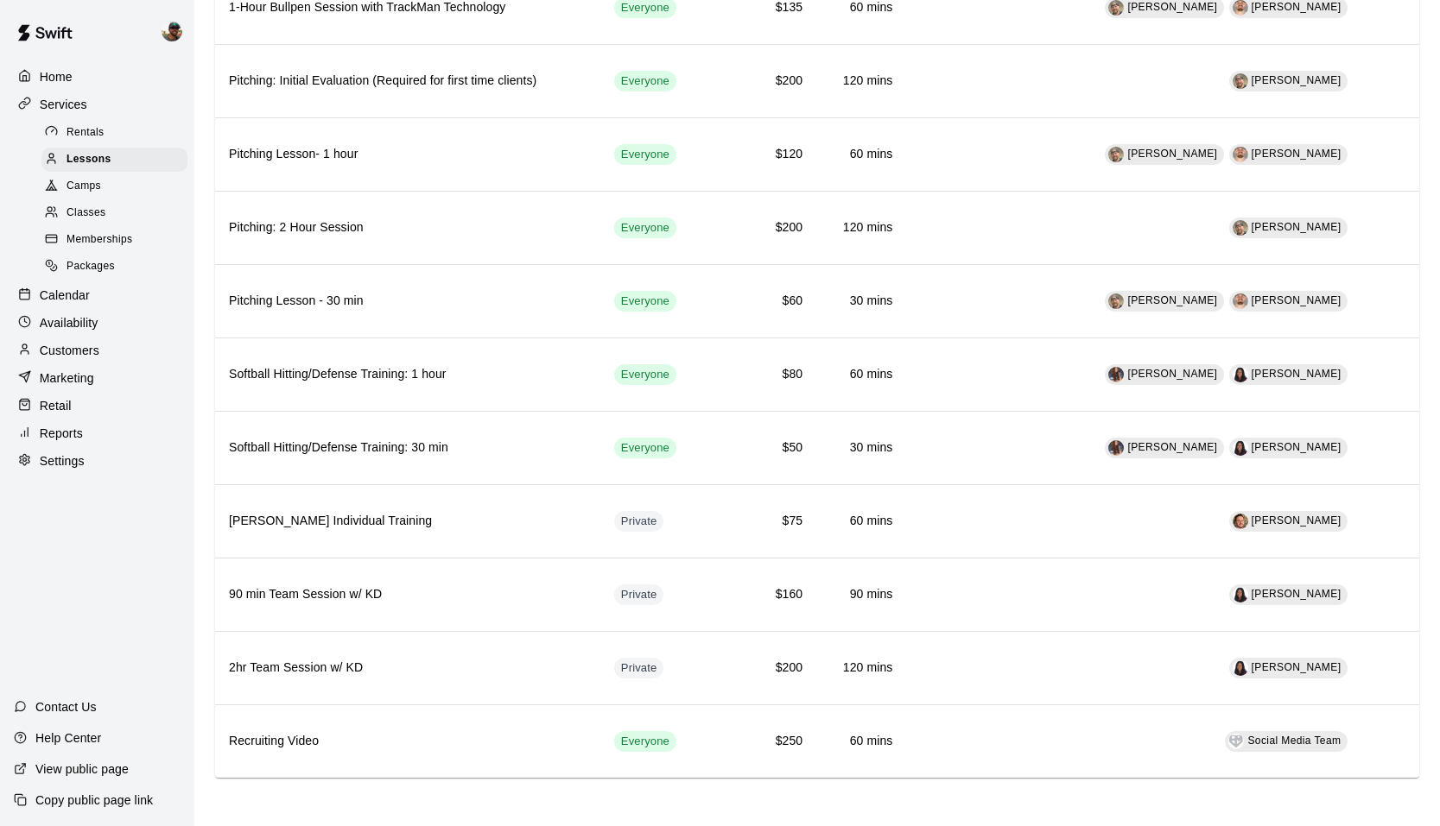
click at [75, 300] on p "Calendar" at bounding box center [65, 295] width 50 height 17
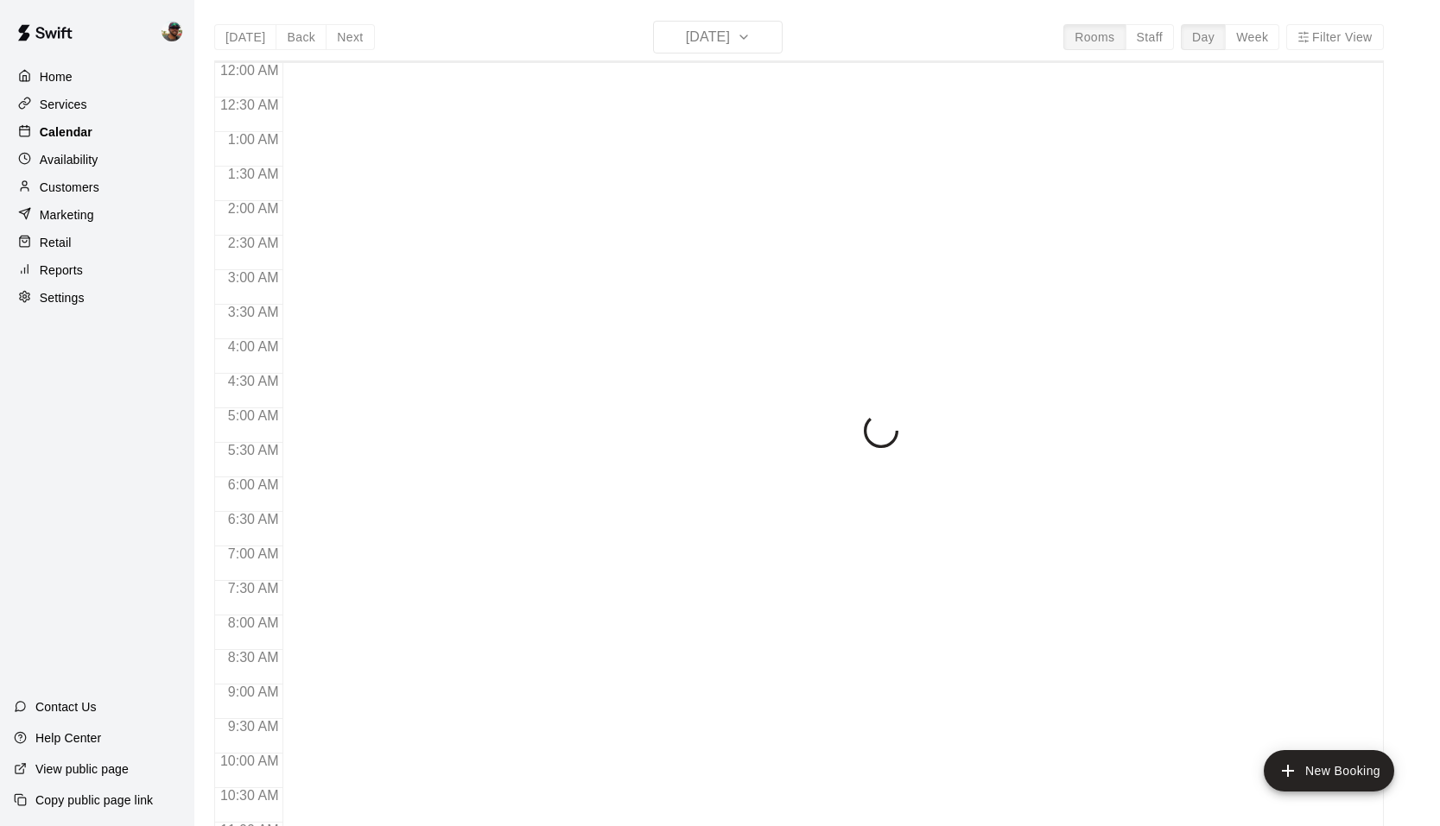
scroll to position [766, 0]
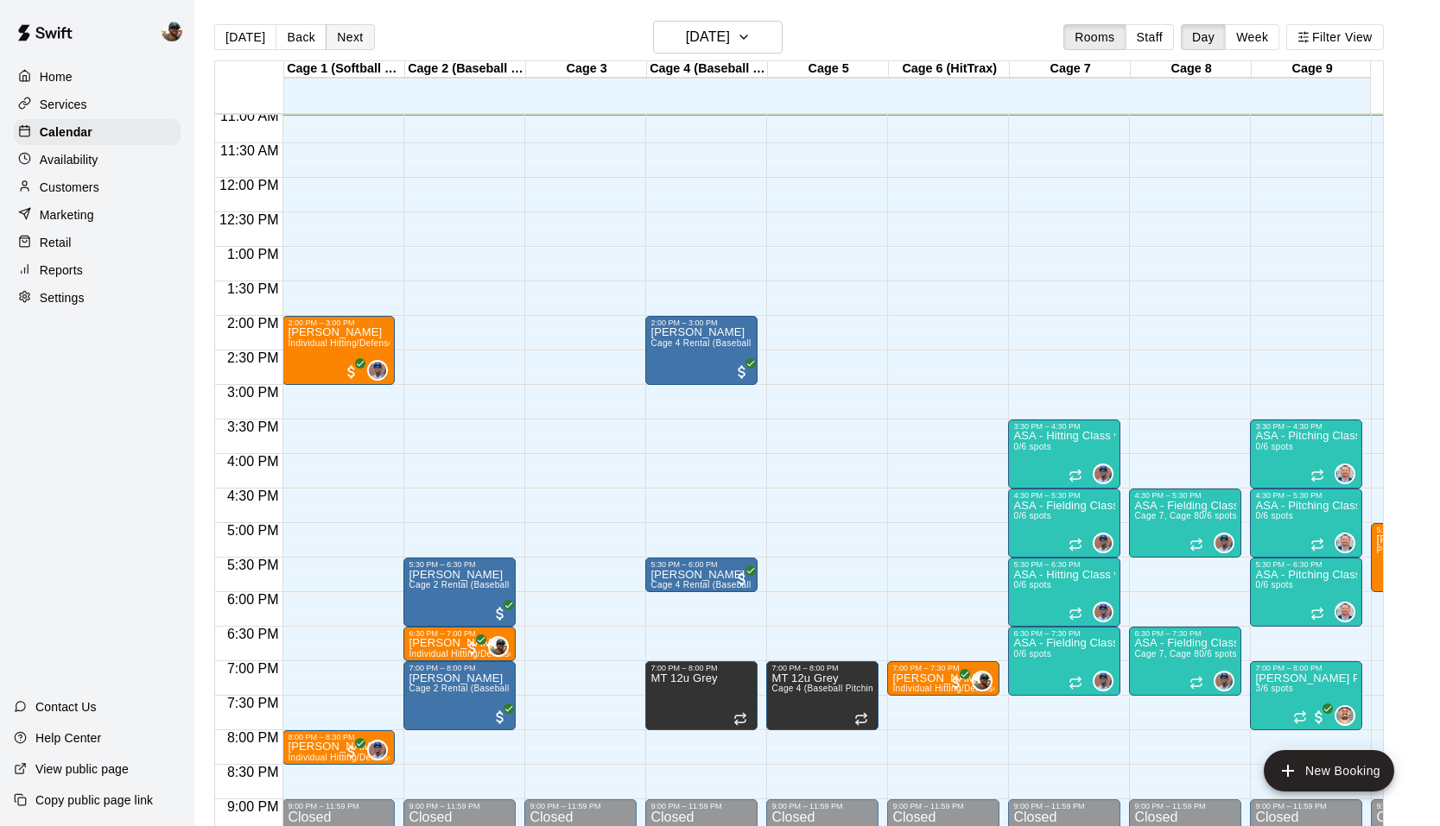
click at [336, 35] on button "Next" at bounding box center [350, 37] width 48 height 26
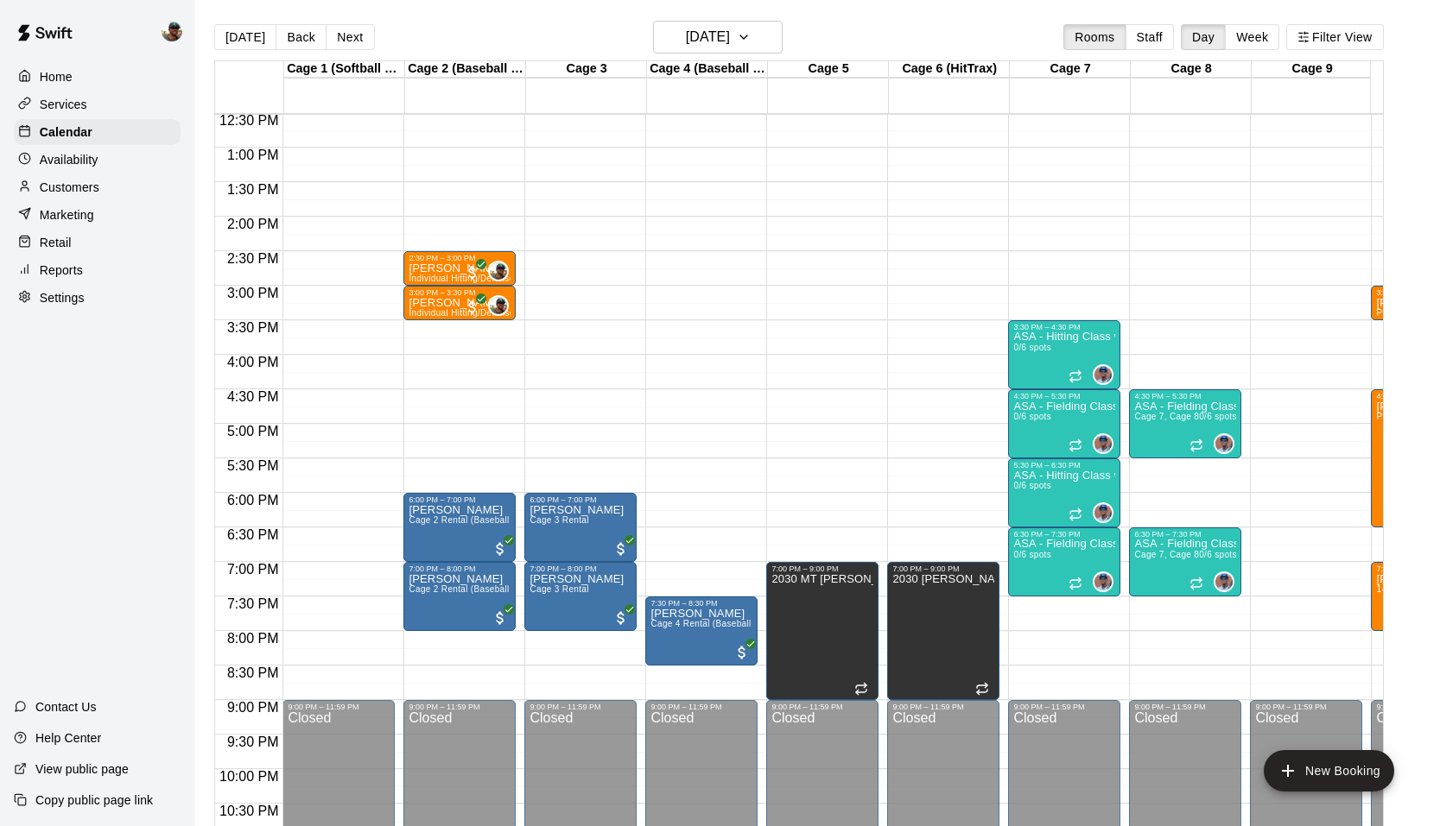
scroll to position [867, 0]
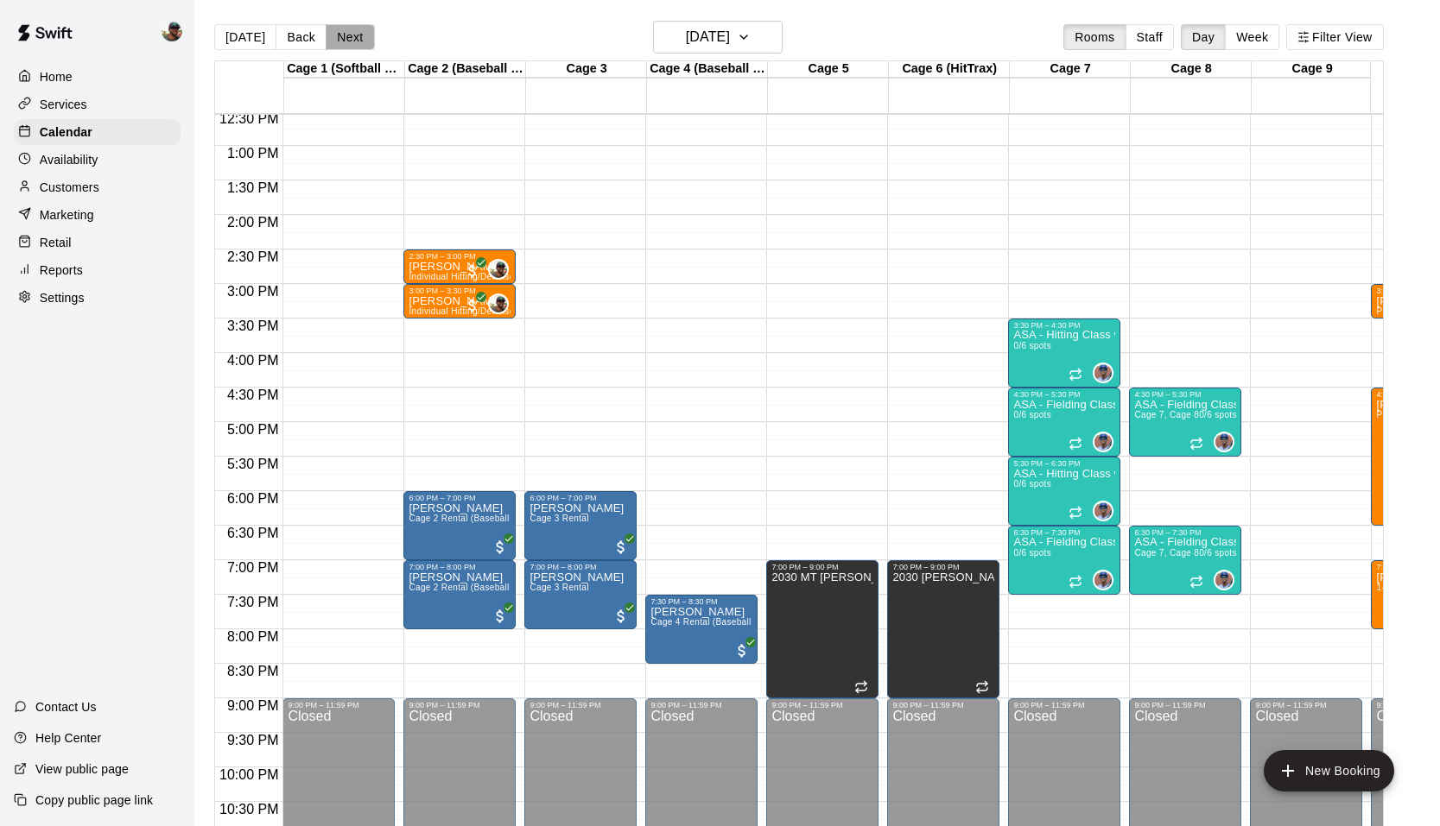
click at [358, 35] on button "Next" at bounding box center [350, 37] width 48 height 26
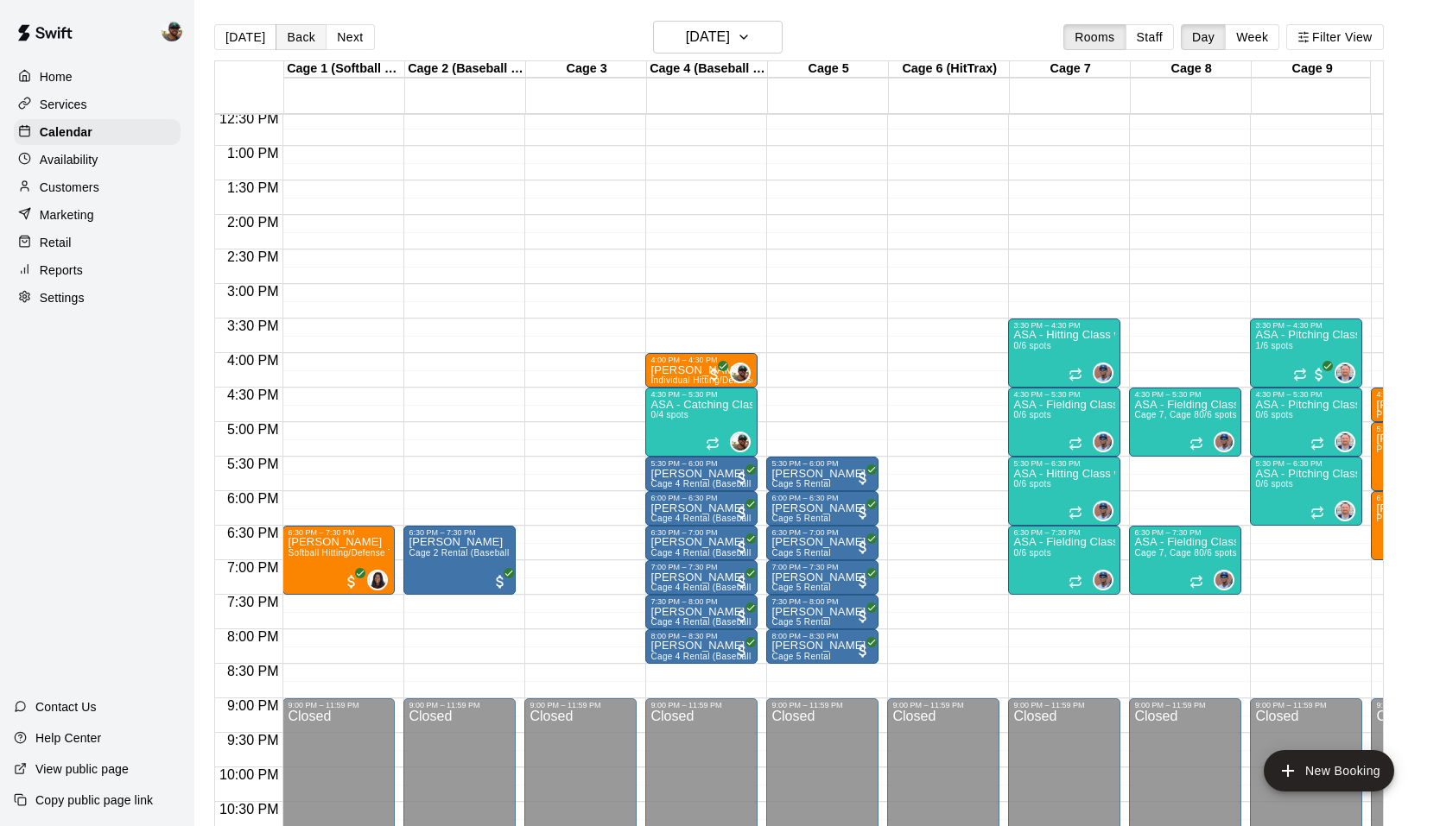
click at [293, 43] on button "Back" at bounding box center [300, 37] width 51 height 26
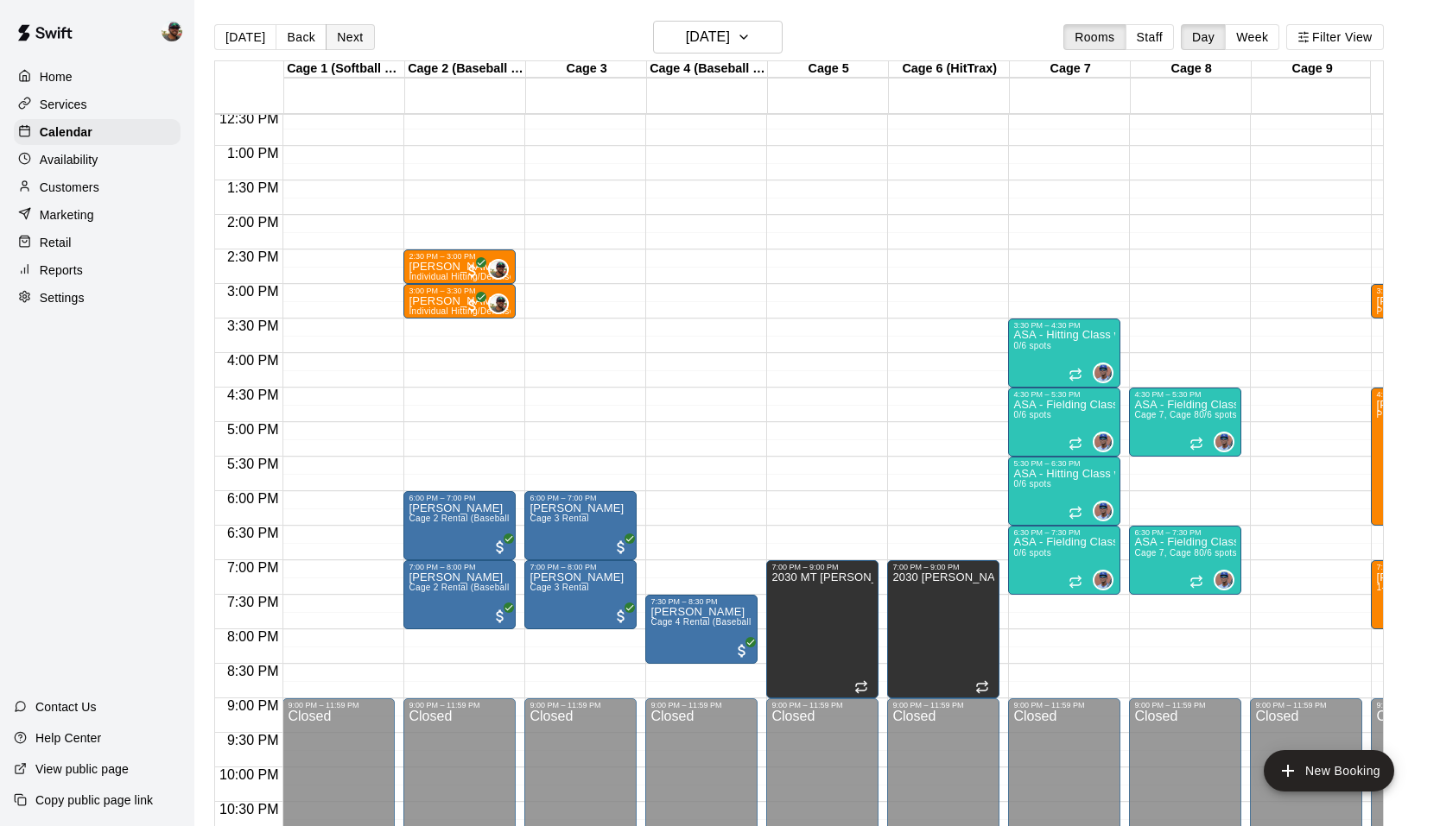
click at [345, 32] on button "Next" at bounding box center [350, 37] width 48 height 26
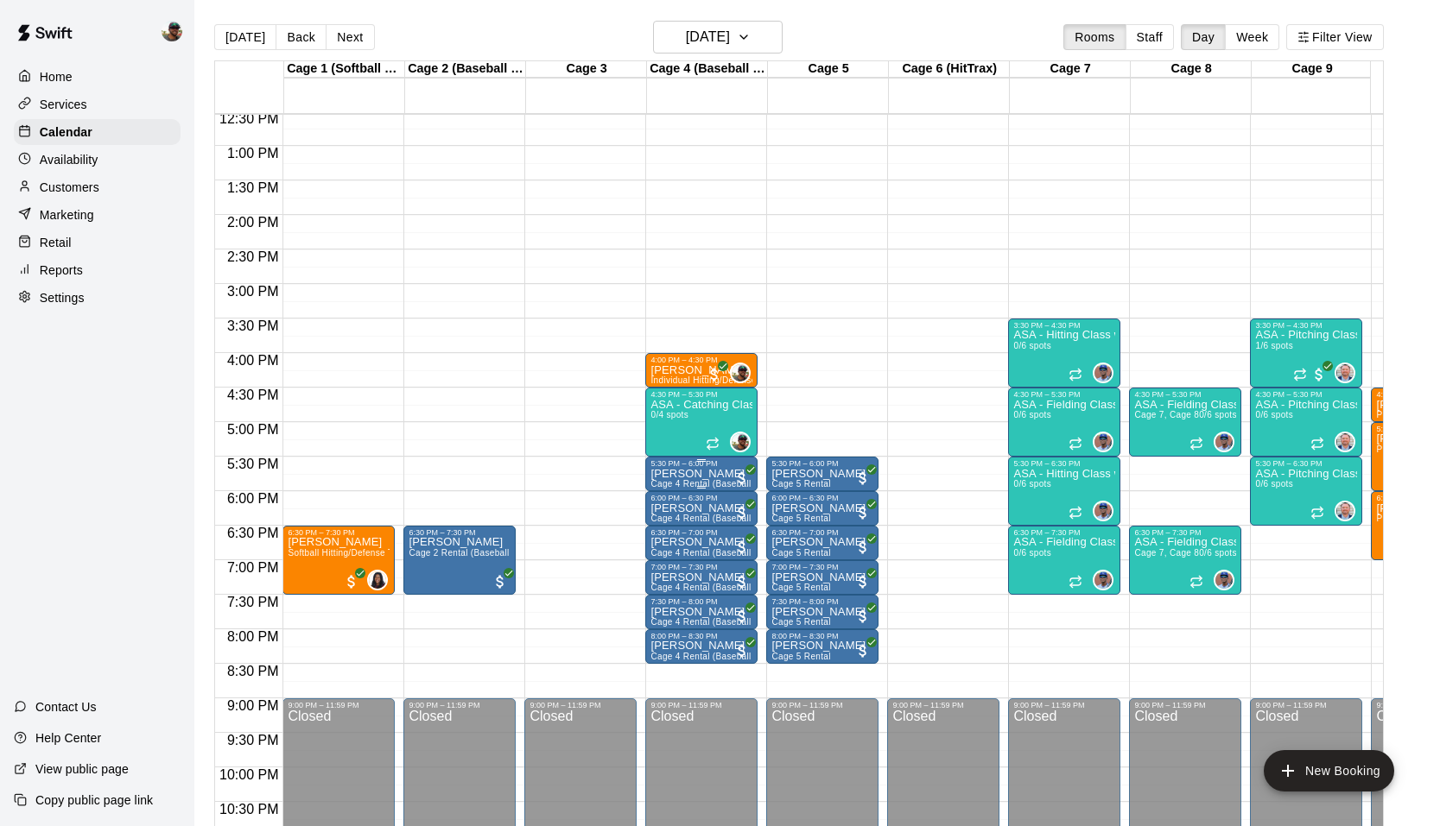
click at [711, 474] on p "[PERSON_NAME]" at bounding box center [701, 474] width 102 height 0
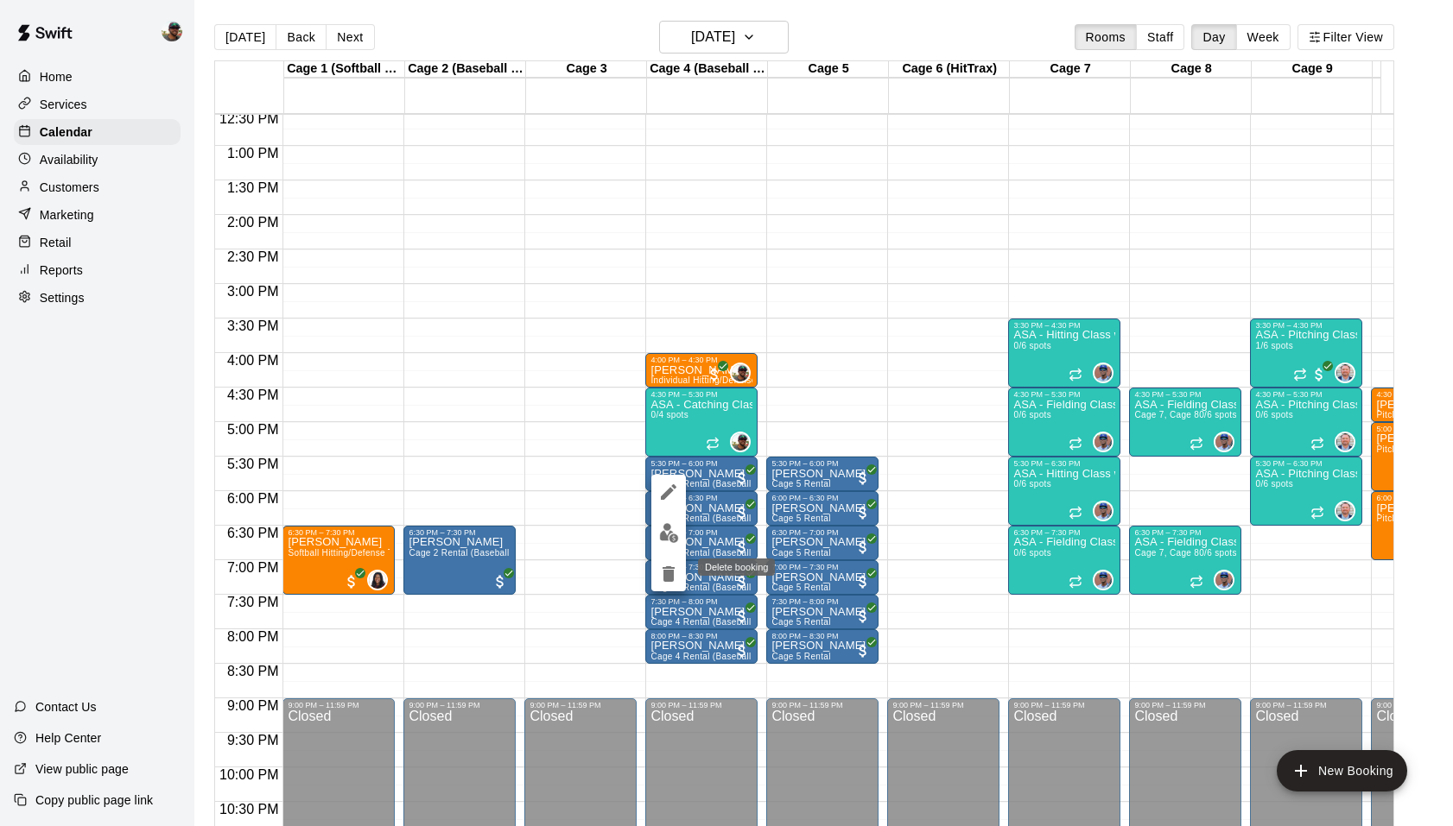
click at [671, 567] on icon "delete" at bounding box center [668, 574] width 21 height 21
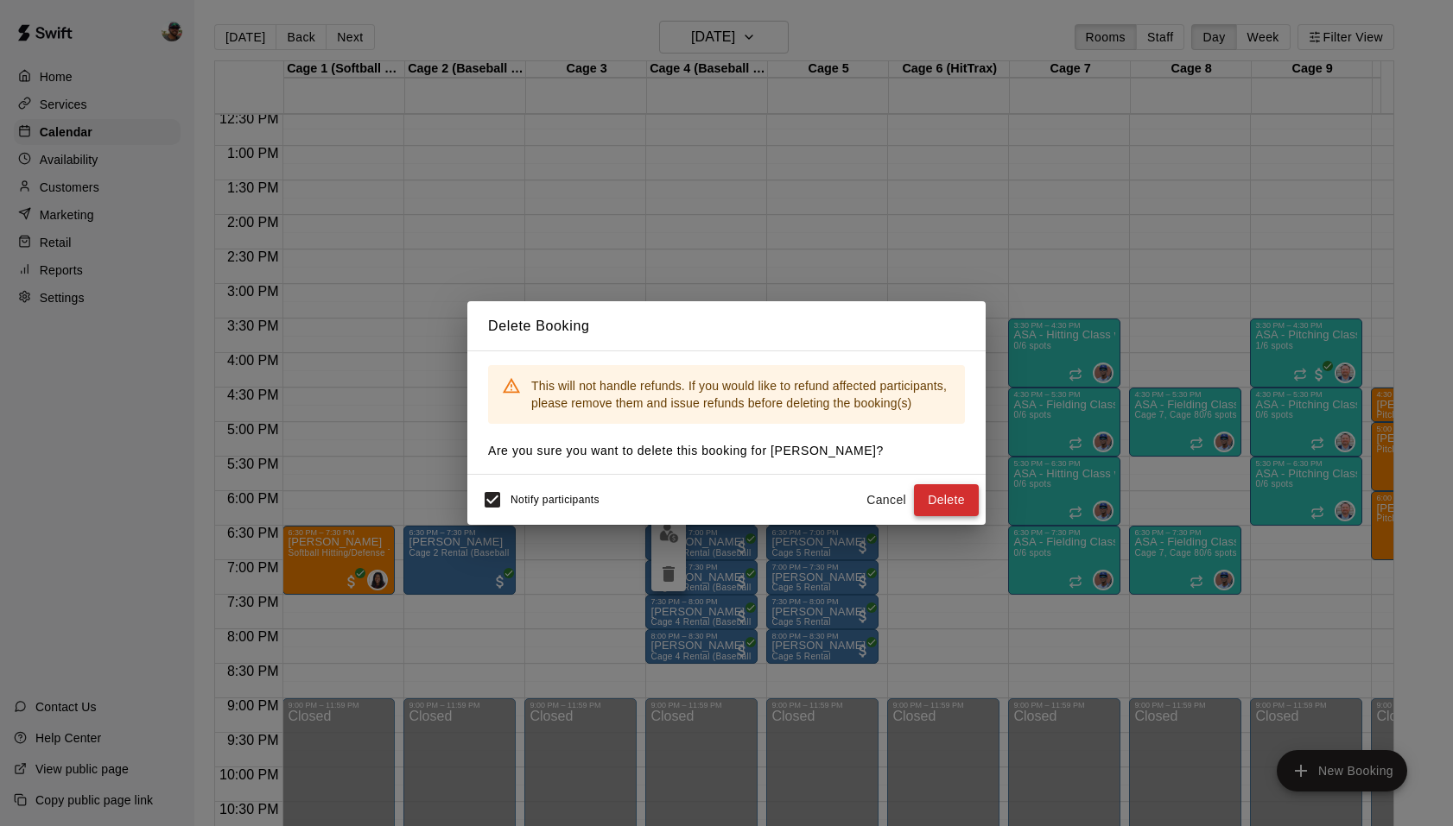
click at [944, 489] on button "Delete" at bounding box center [946, 500] width 65 height 32
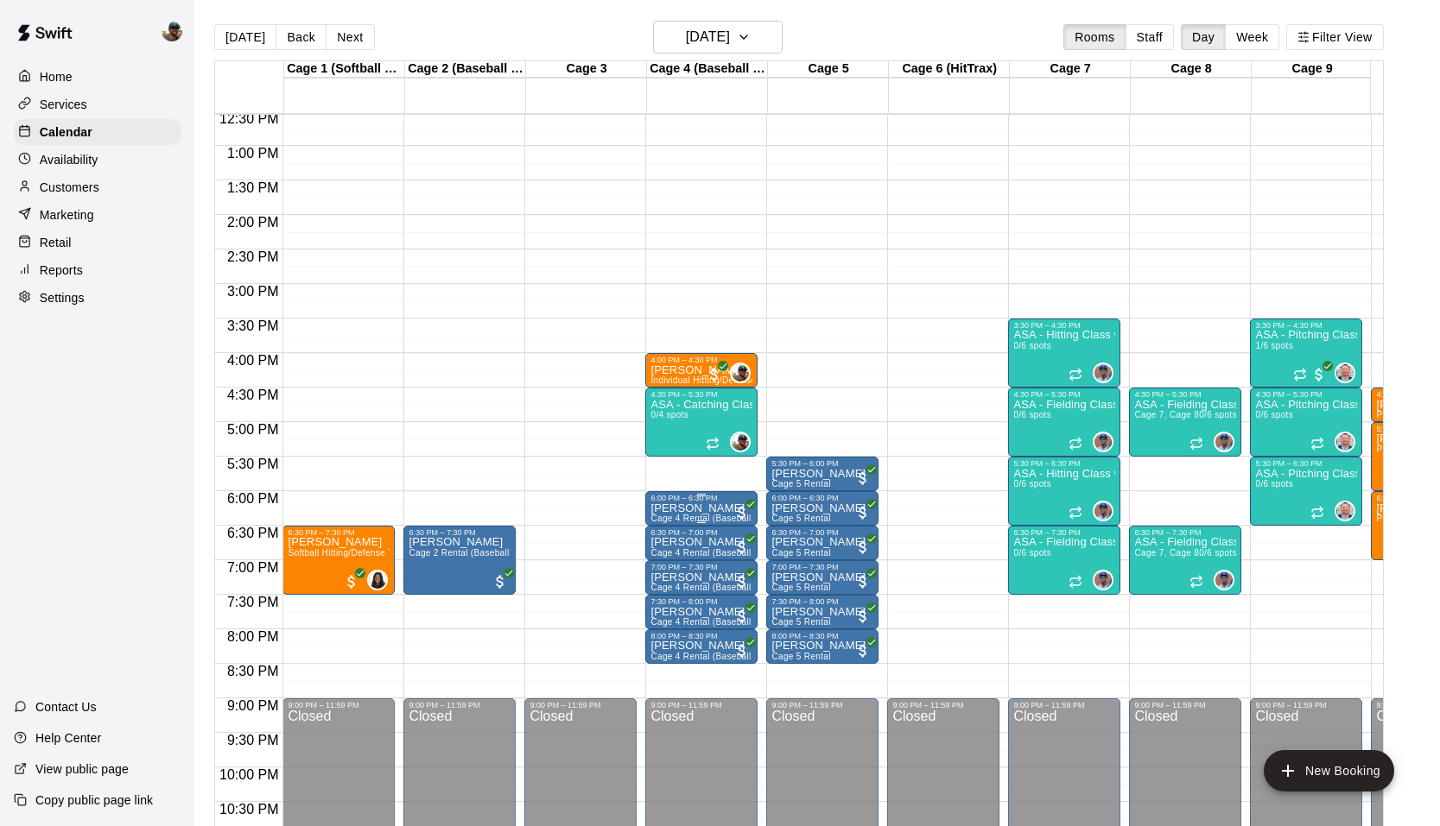
click at [712, 501] on div "6:00 PM – 6:30 PM" at bounding box center [701, 498] width 102 height 9
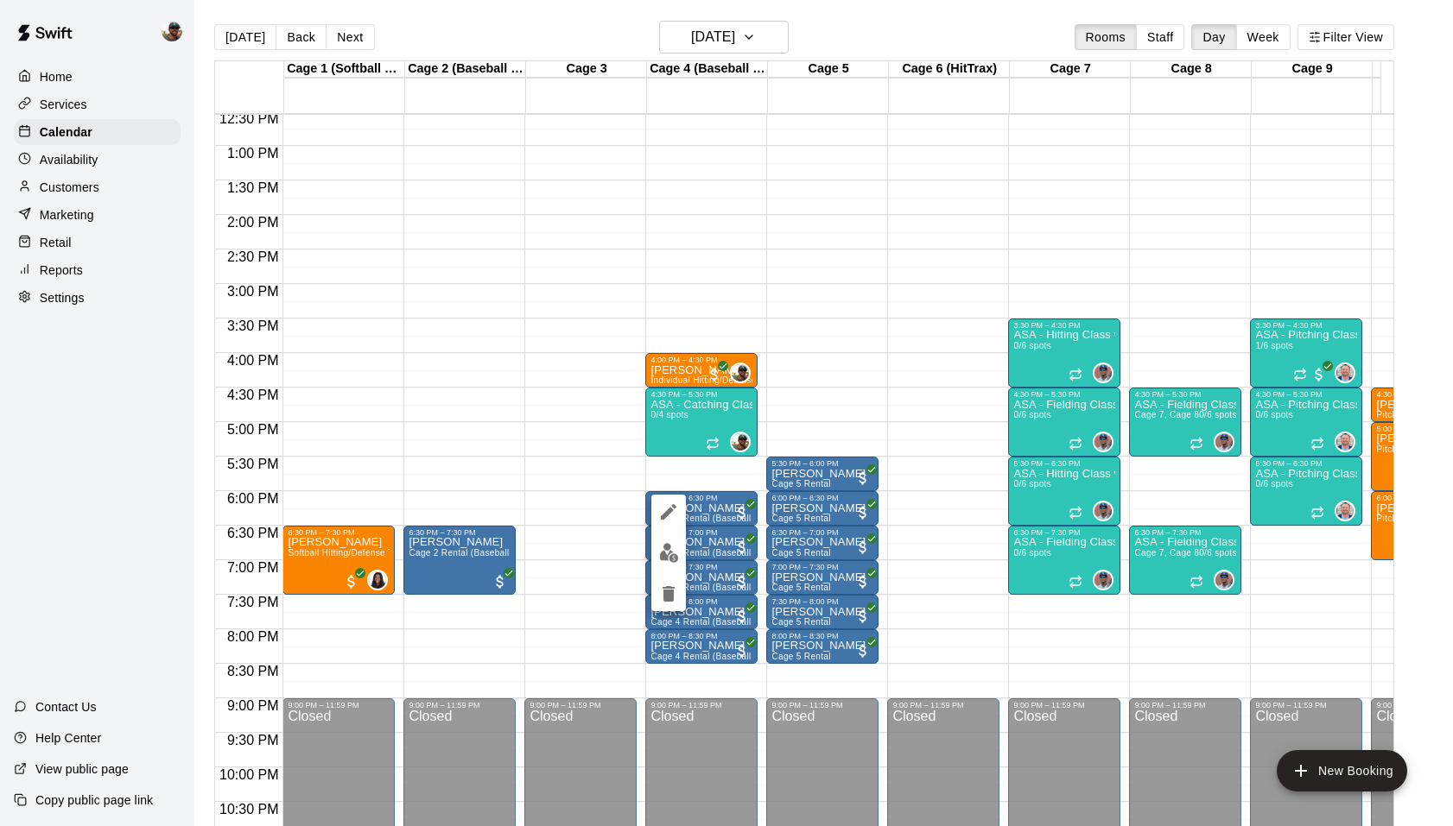
click at [663, 586] on icon "delete" at bounding box center [668, 594] width 21 height 21
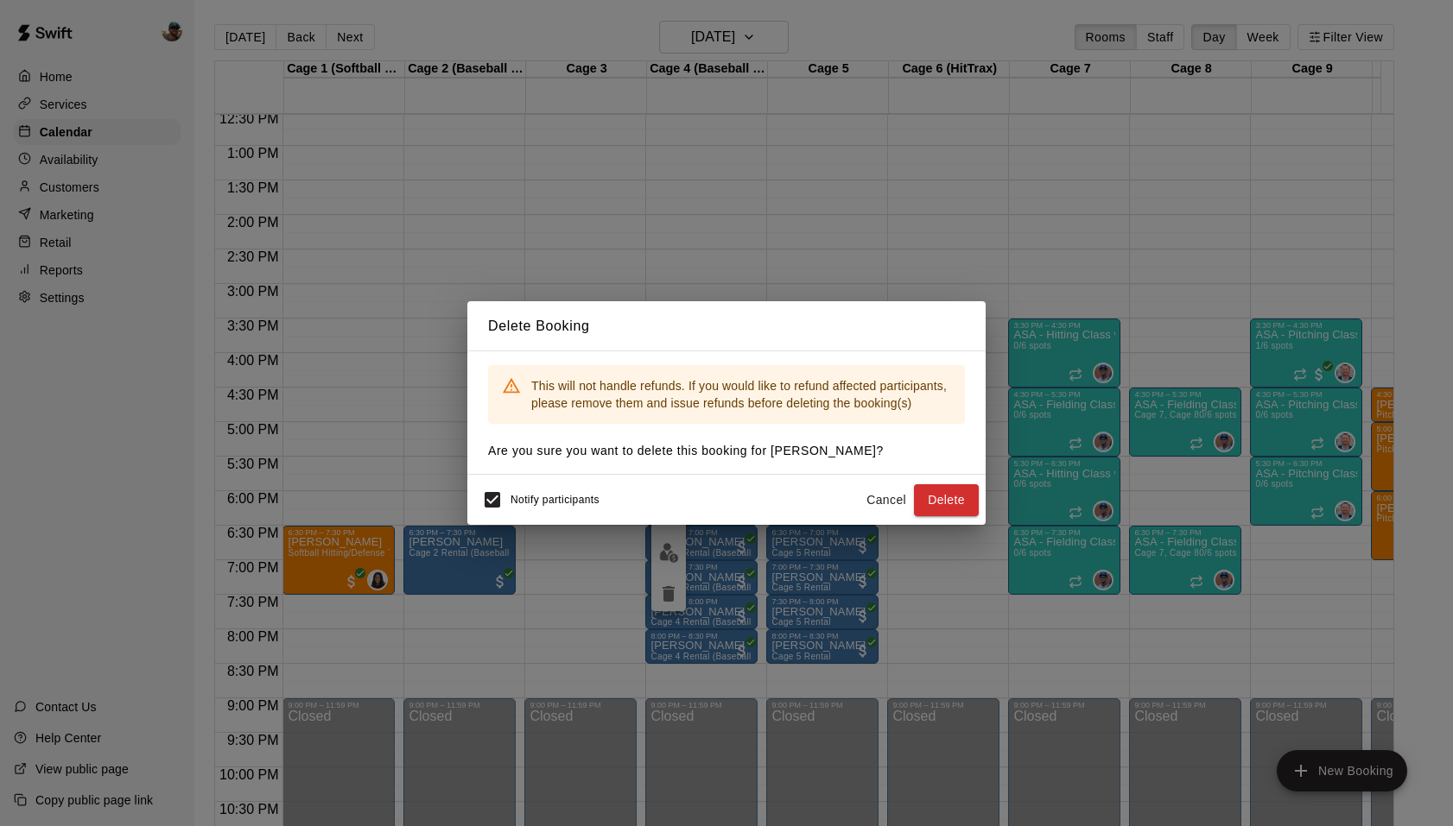
click at [942, 497] on button "Delete" at bounding box center [946, 500] width 65 height 32
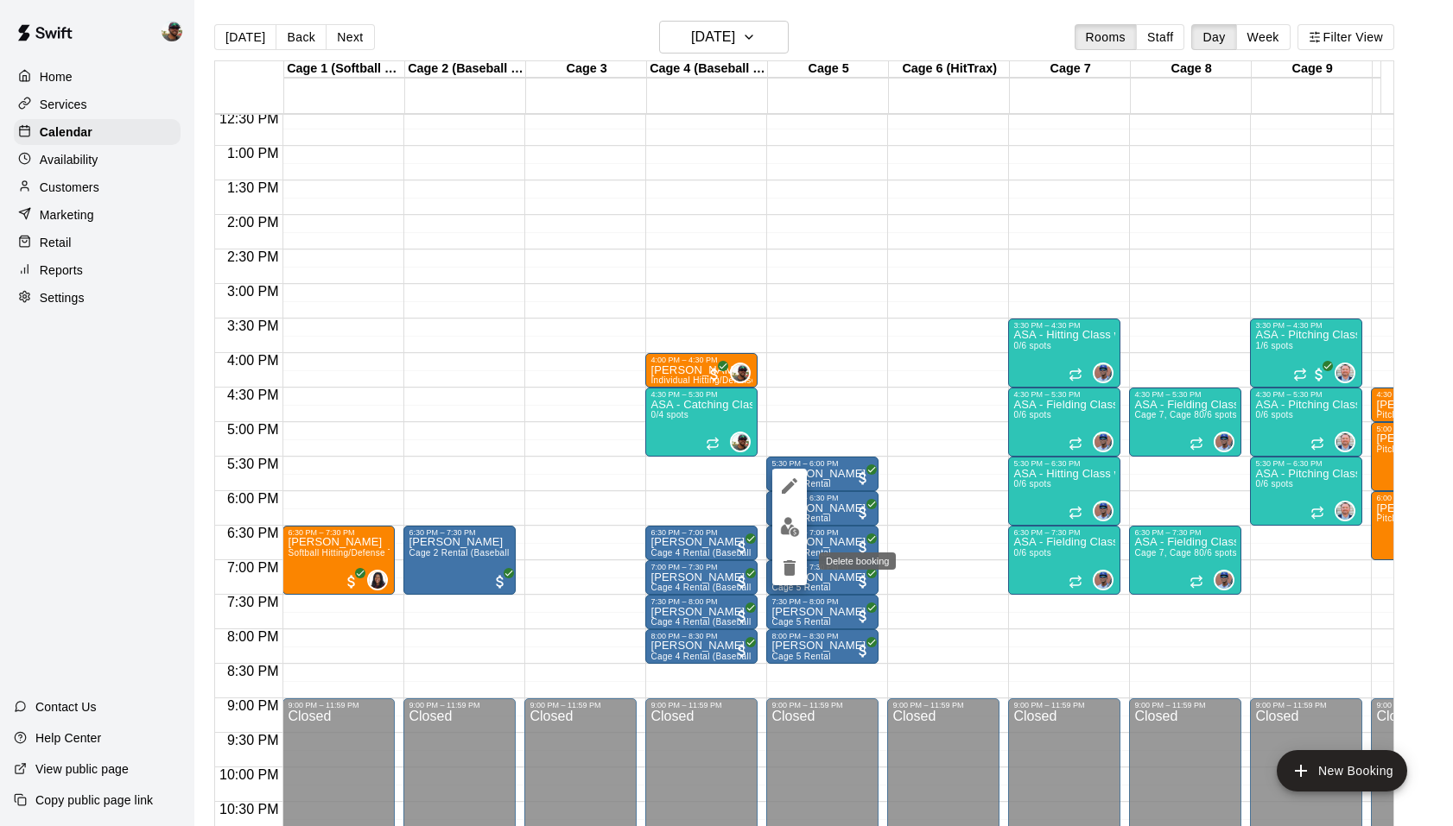
click at [782, 561] on icon "delete" at bounding box center [789, 568] width 21 height 21
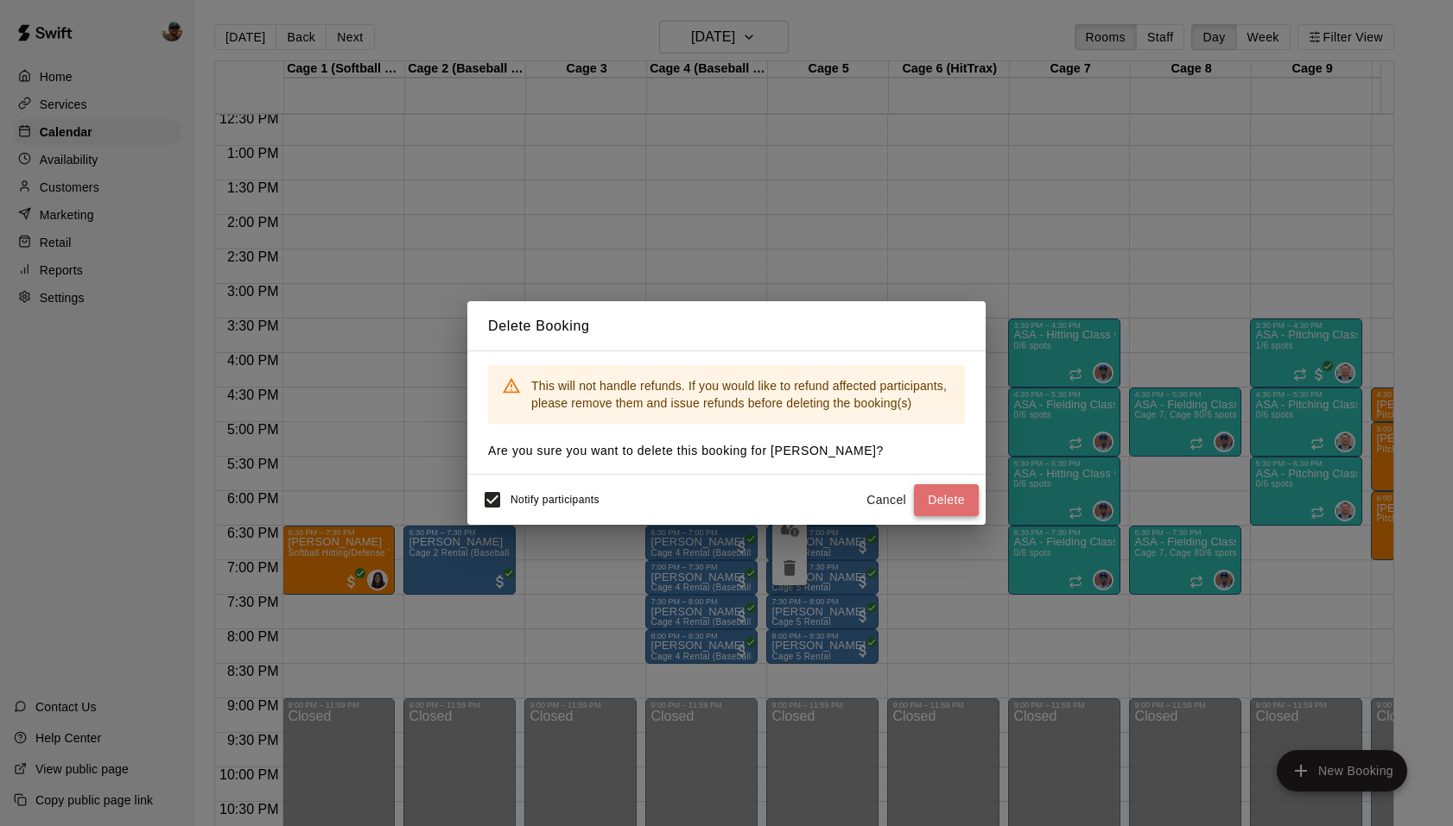
click at [947, 510] on button "Delete" at bounding box center [946, 500] width 65 height 32
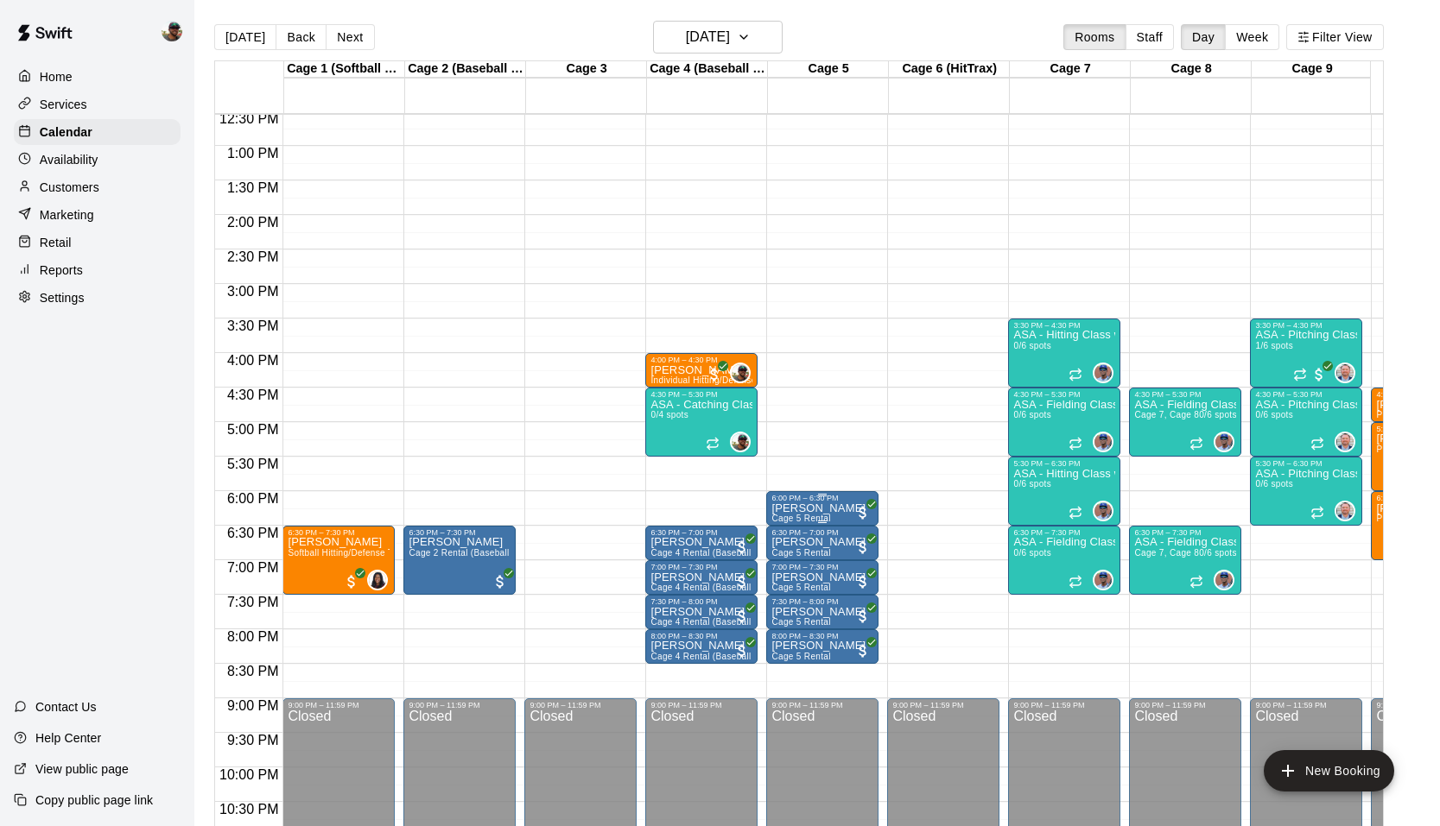
click at [828, 509] on p "[PERSON_NAME]" at bounding box center [818, 509] width 94 height 0
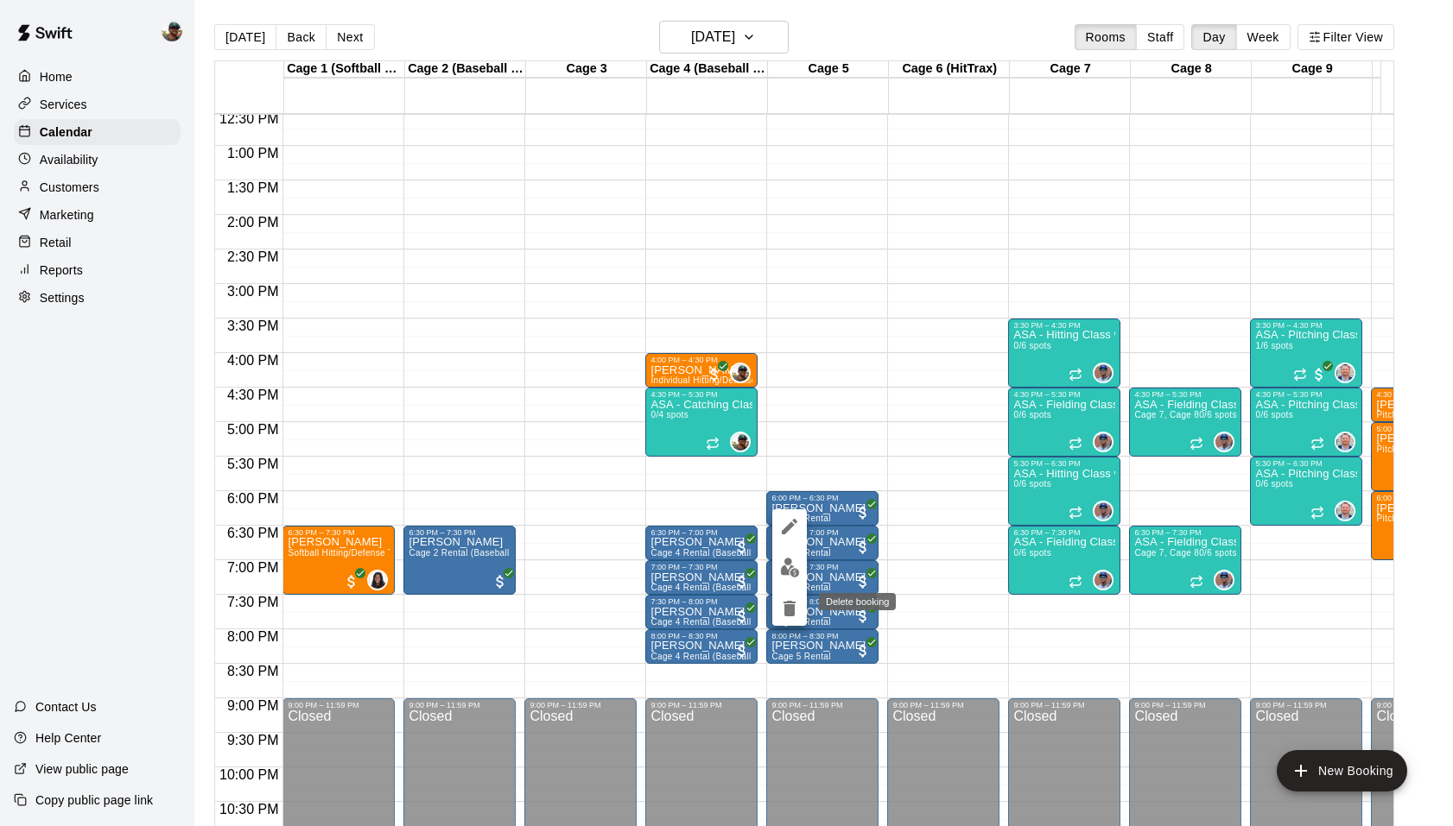
click at [789, 599] on icon "delete" at bounding box center [789, 608] width 21 height 21
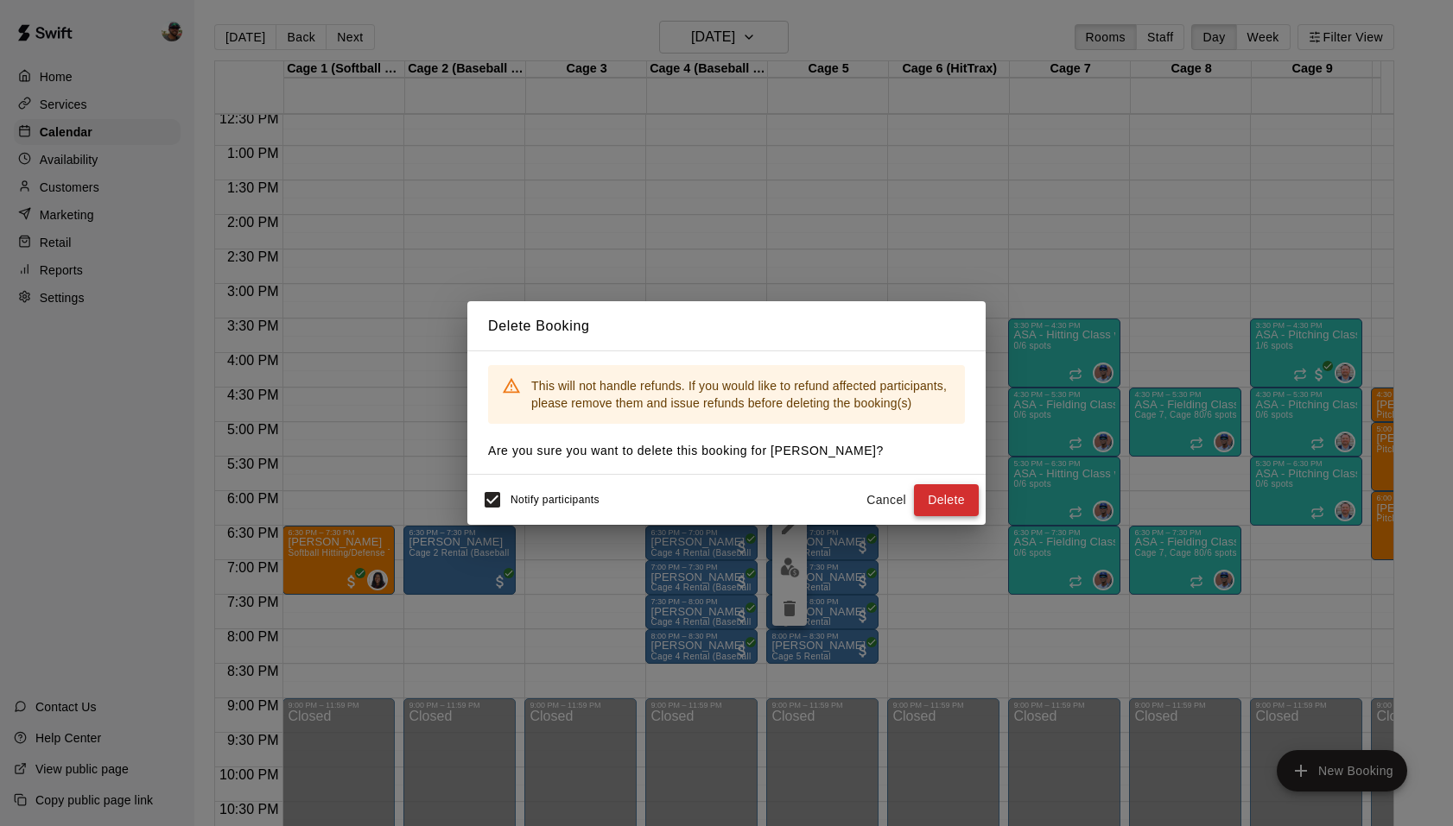
click at [954, 505] on button "Delete" at bounding box center [946, 500] width 65 height 32
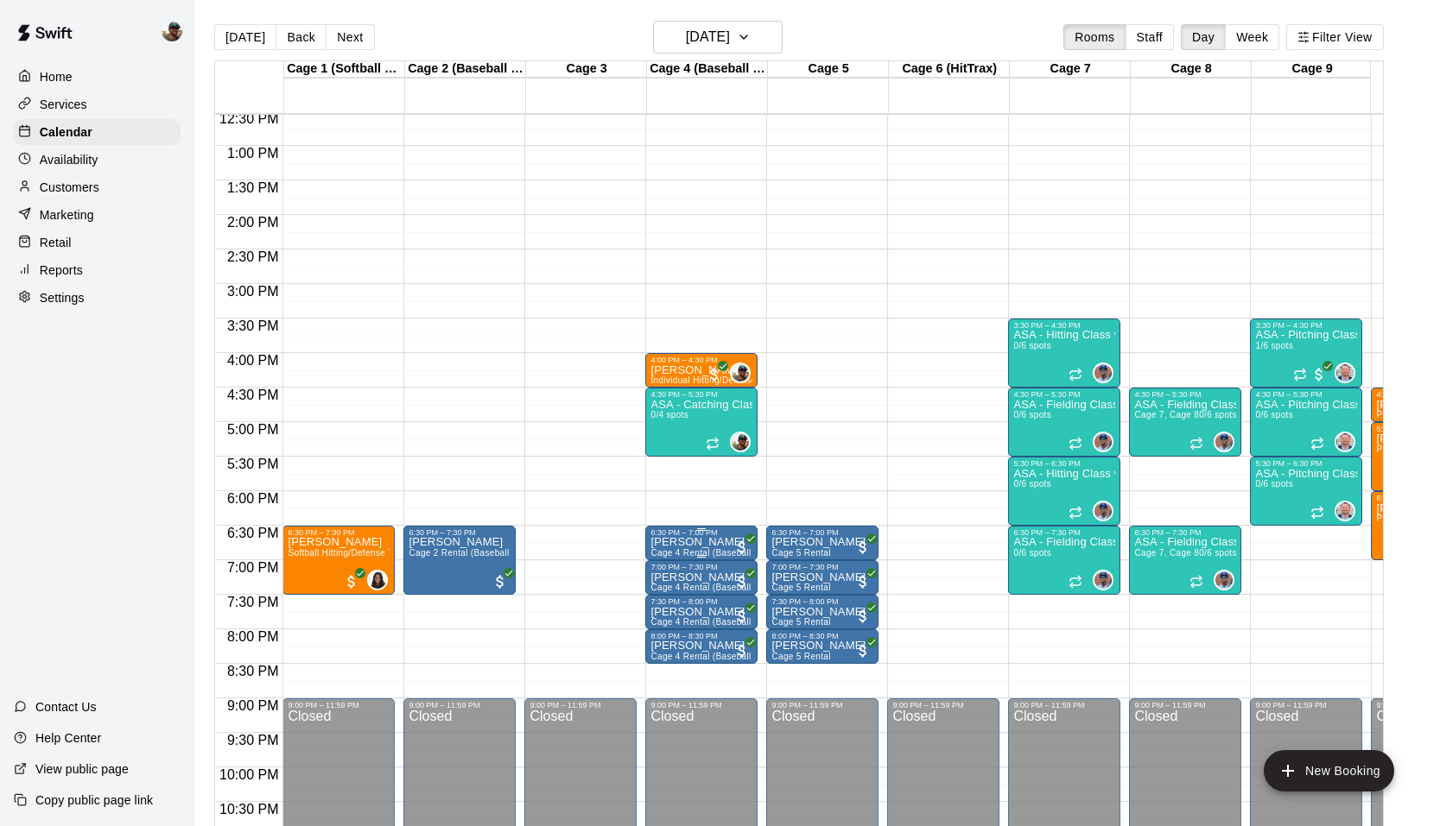
click at [704, 535] on div "6:30 PM – 7:00 PM" at bounding box center [701, 533] width 102 height 9
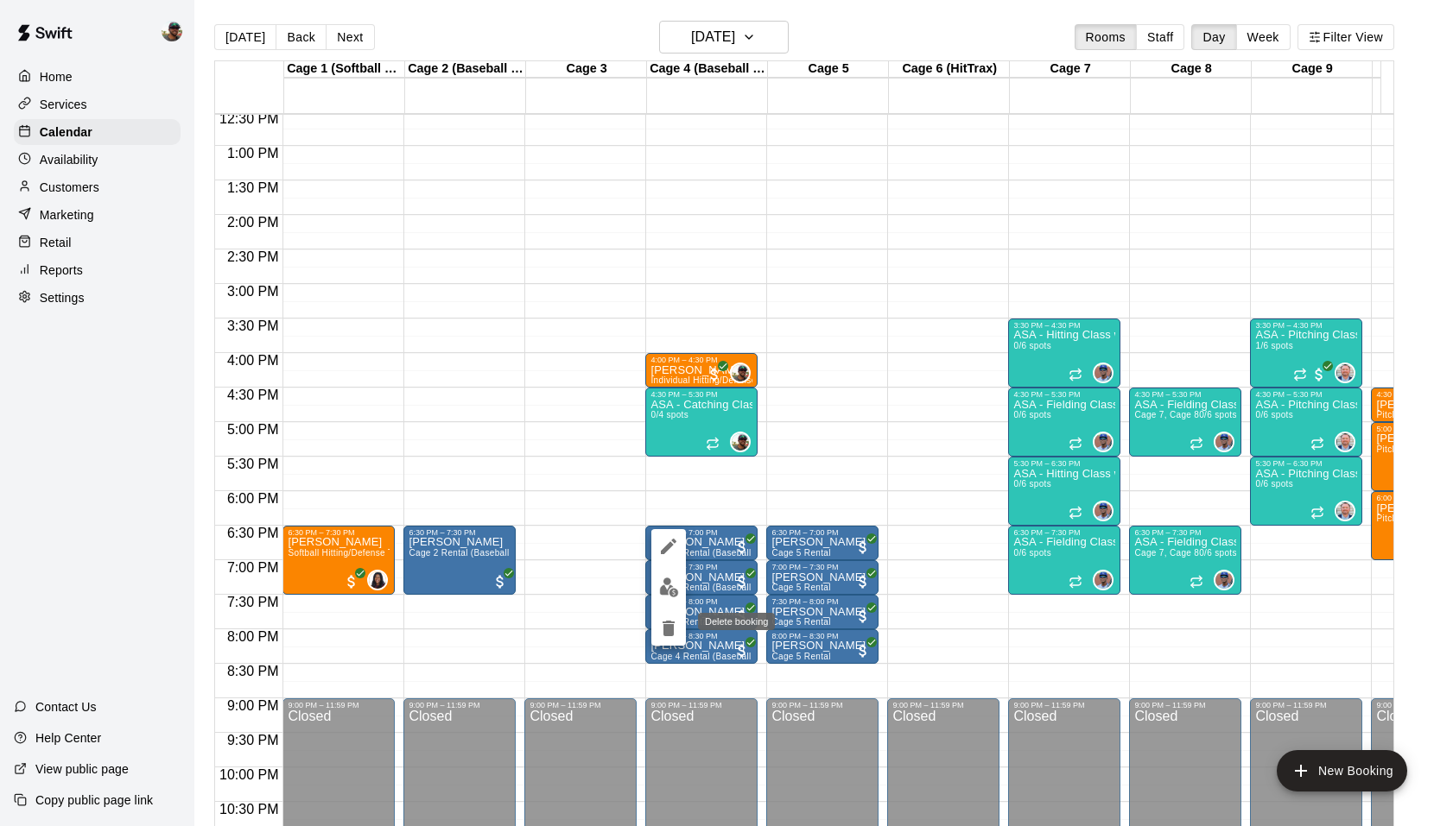
click at [673, 624] on icon "delete" at bounding box center [668, 629] width 12 height 16
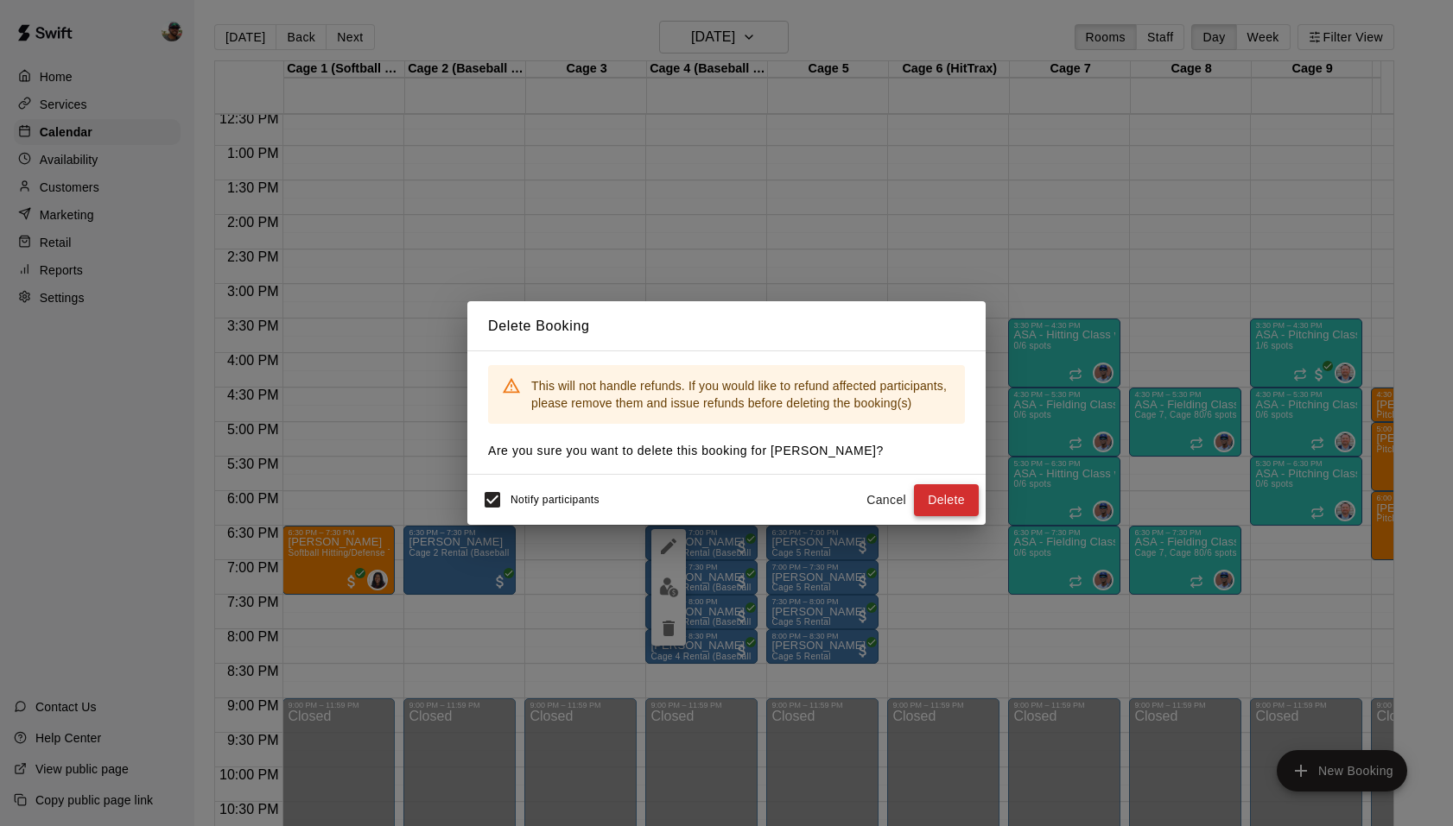
click at [928, 497] on button "Delete" at bounding box center [946, 500] width 65 height 32
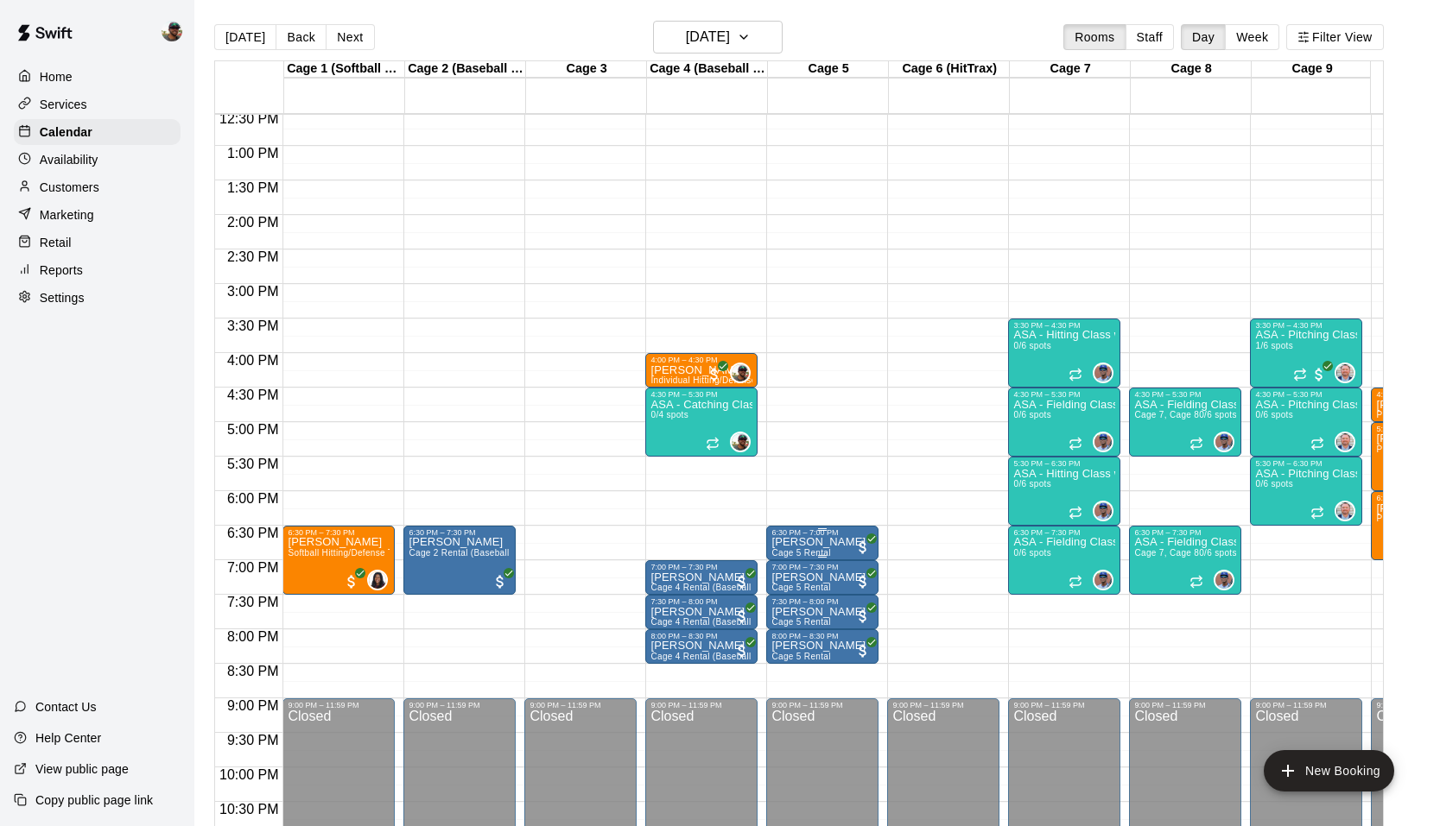
click at [814, 549] on span "Cage 5 Rental" at bounding box center [800, 552] width 59 height 9
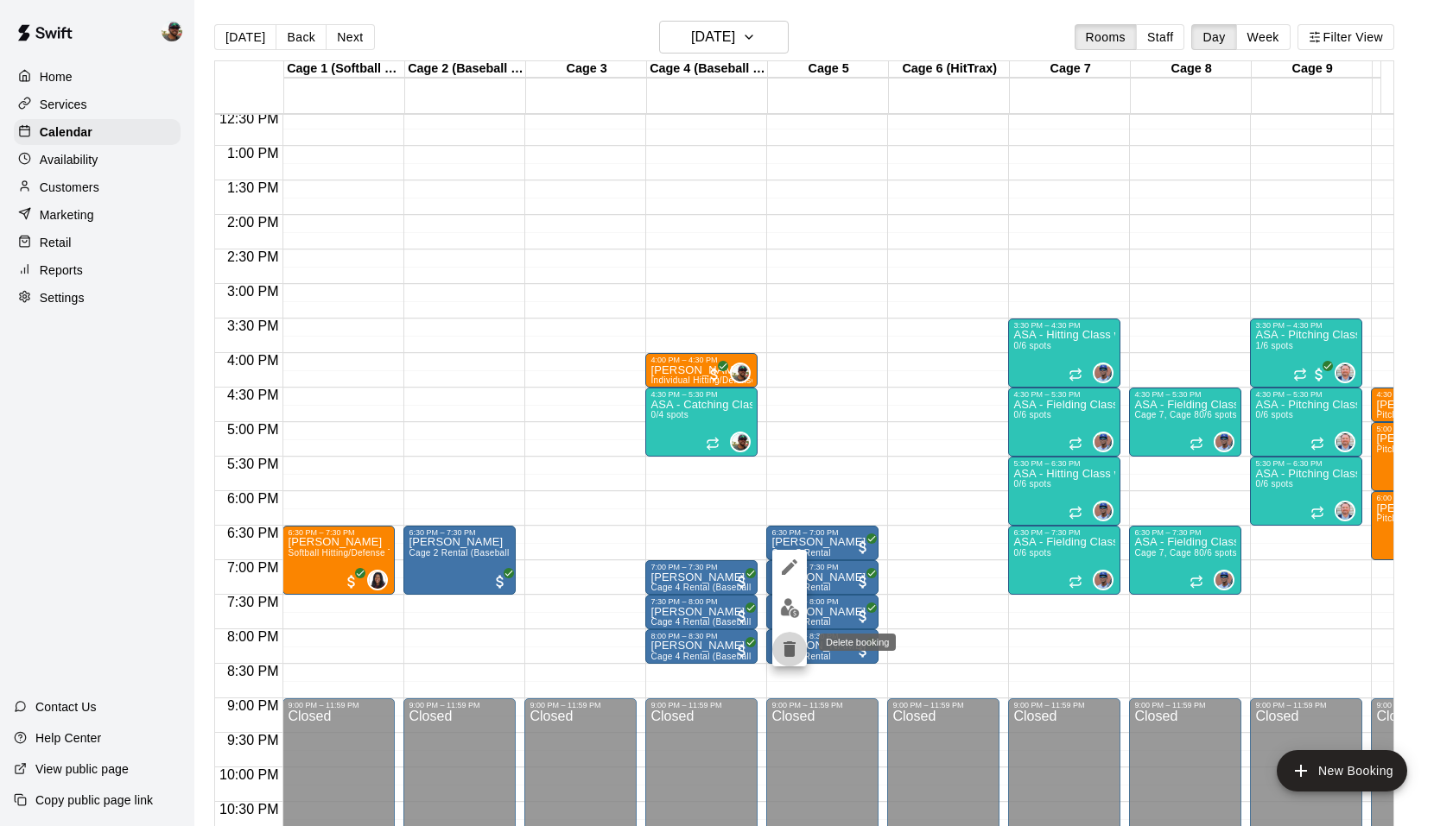
click at [778, 644] on button "delete" at bounding box center [789, 649] width 35 height 35
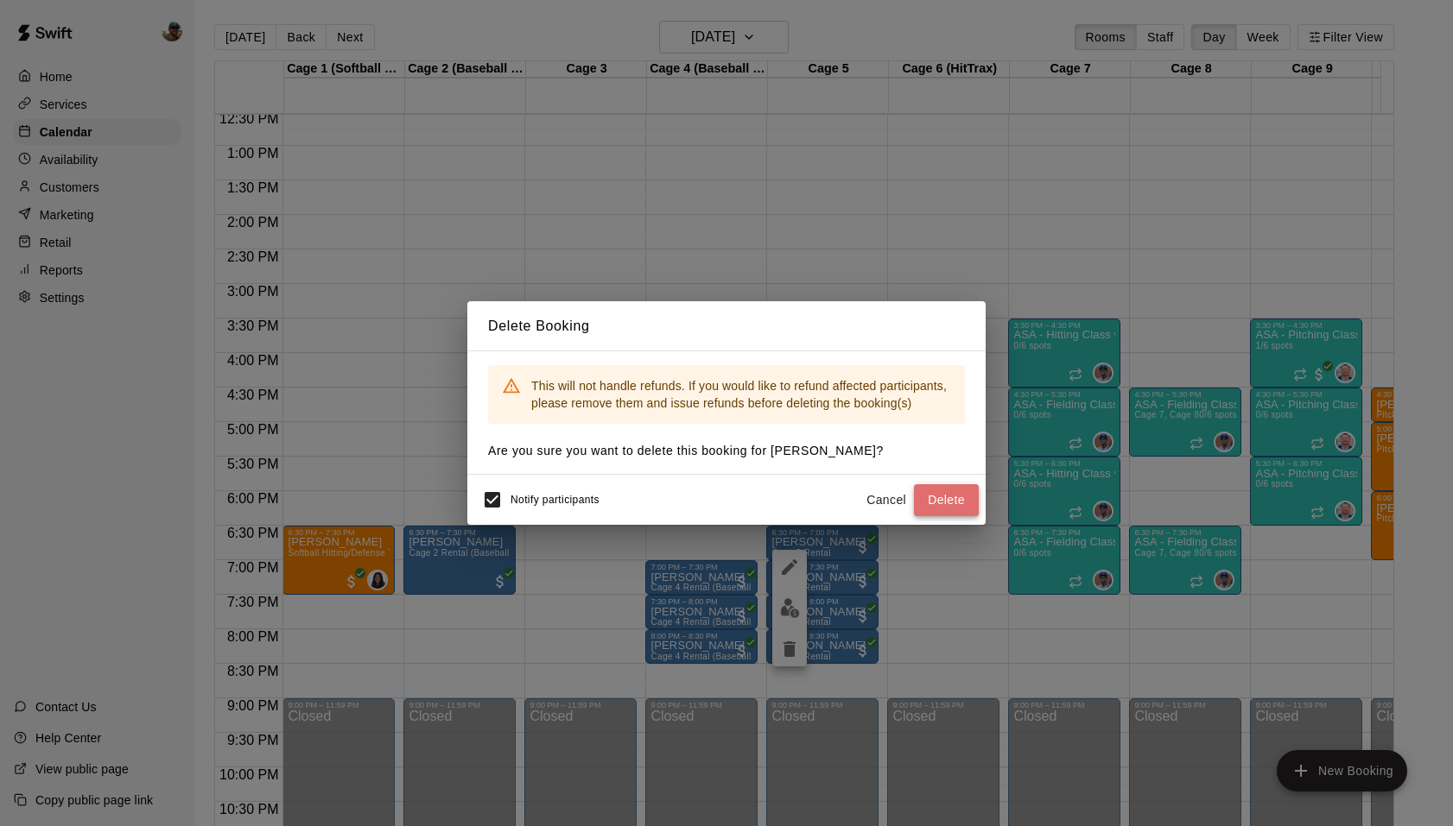
click at [950, 497] on button "Delete" at bounding box center [946, 500] width 65 height 32
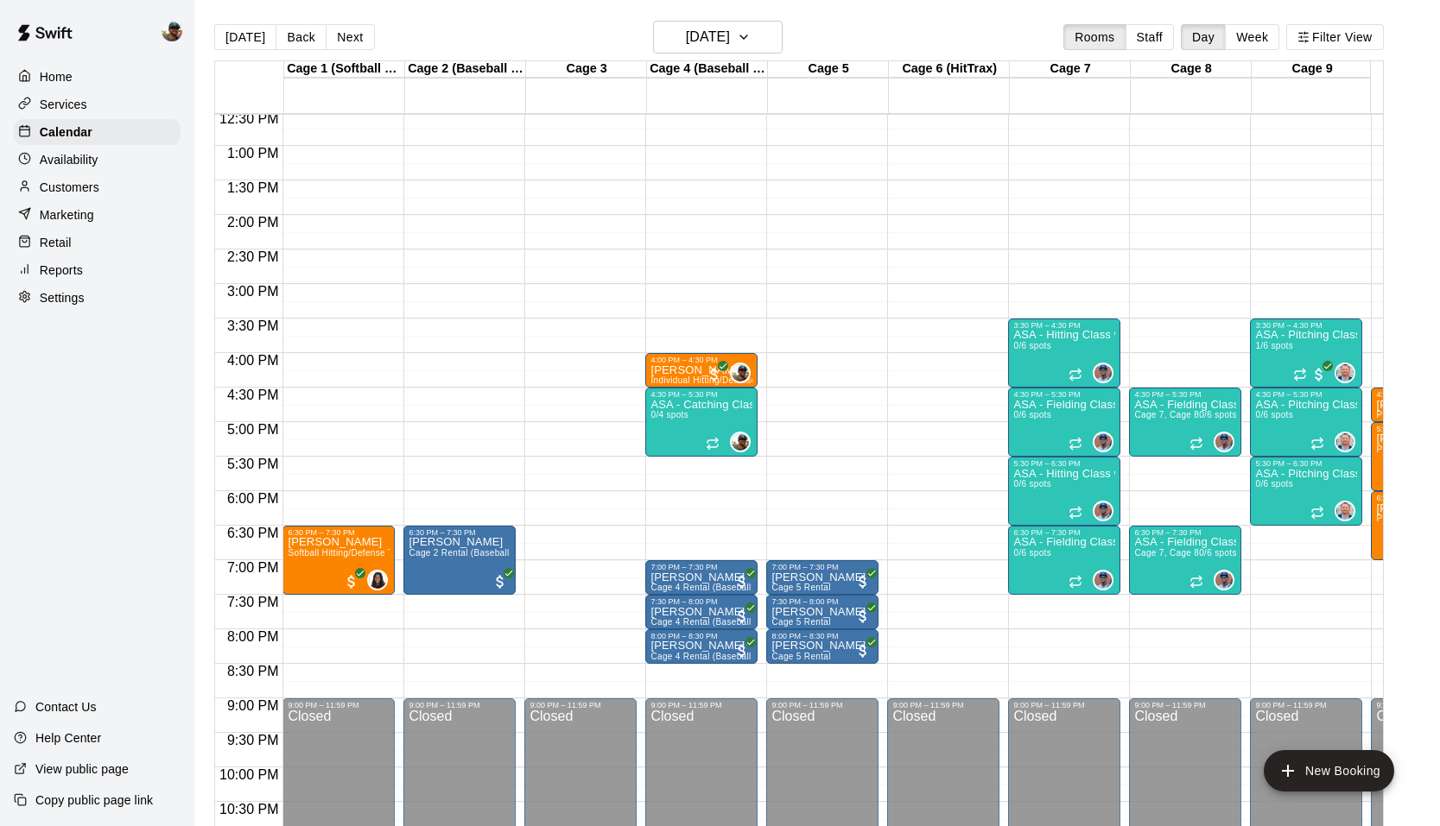
click at [83, 163] on p "Availability" at bounding box center [69, 159] width 59 height 17
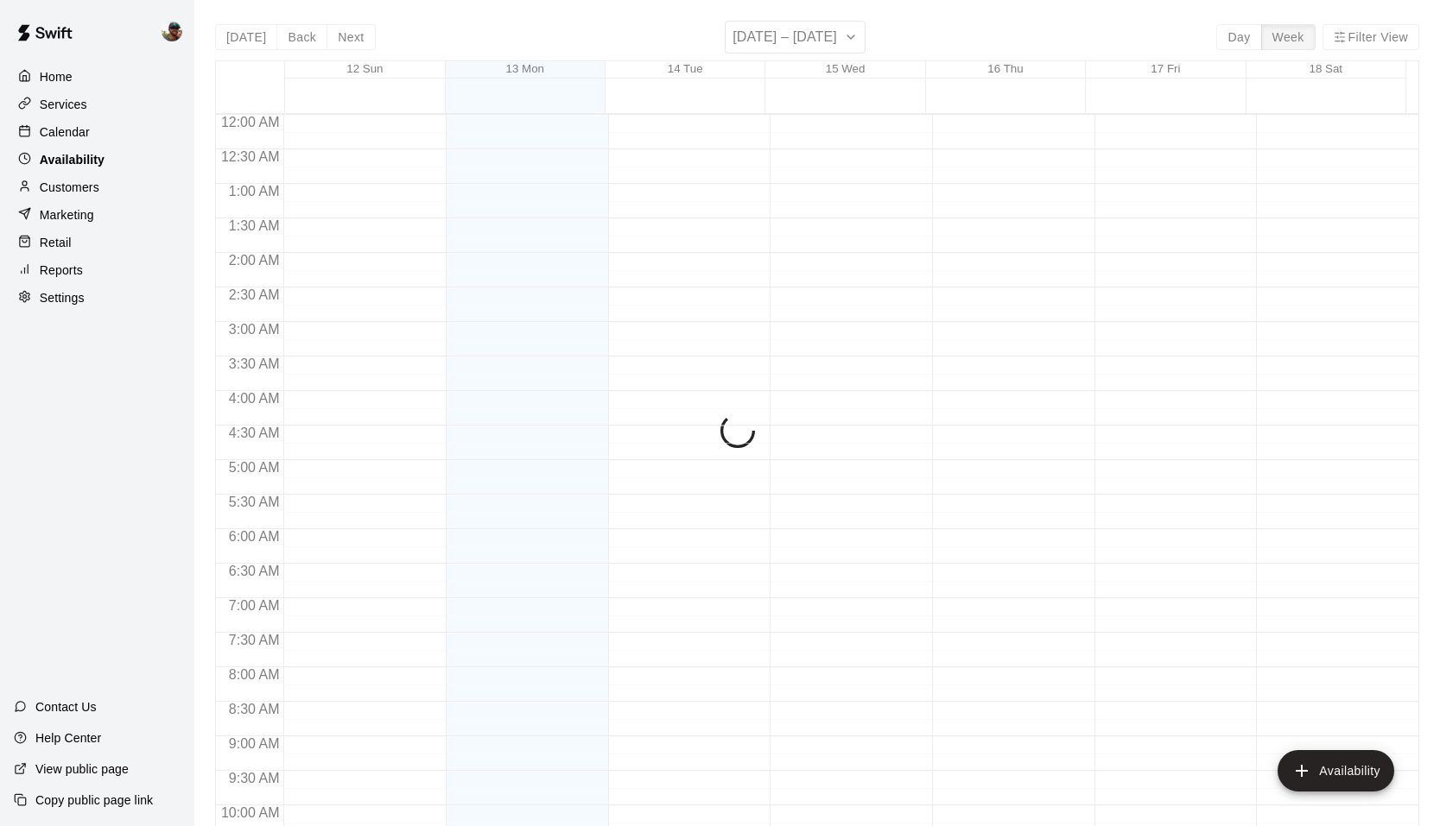
scroll to position [769, 0]
